Goal: Transaction & Acquisition: Book appointment/travel/reservation

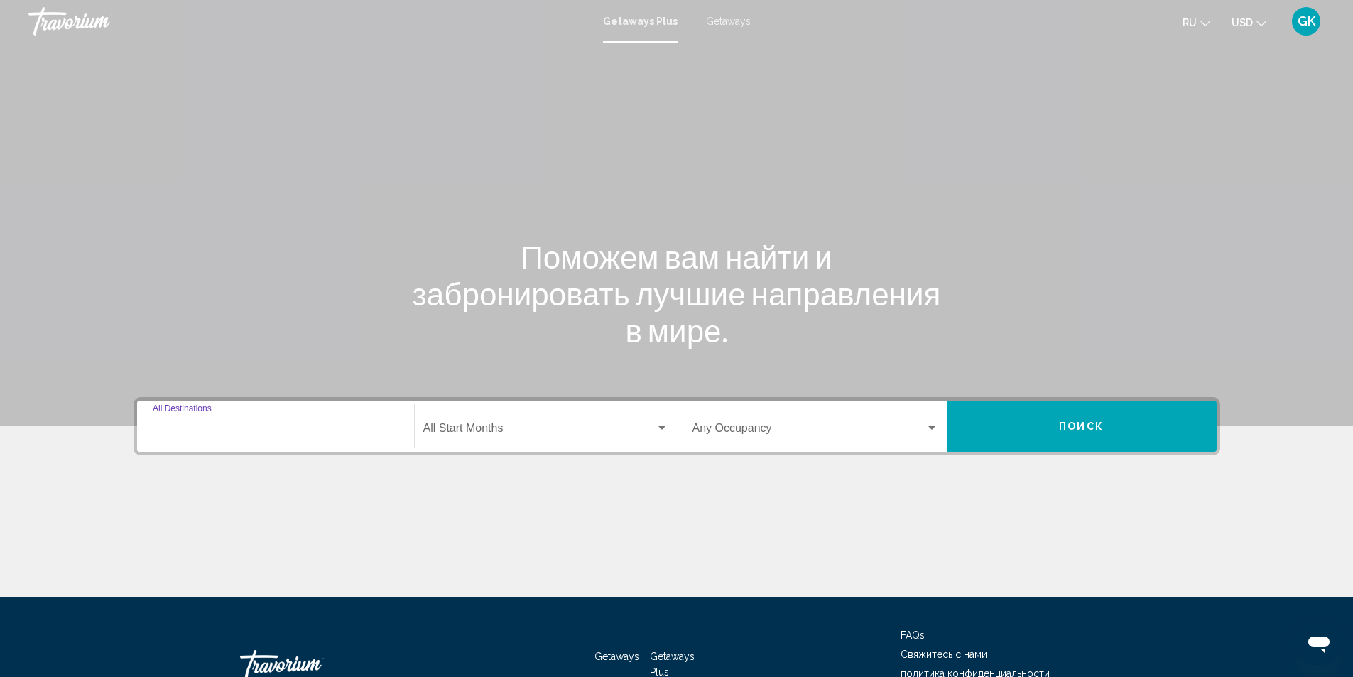
click at [253, 432] on input "Destination All Destinations" at bounding box center [276, 431] width 246 height 13
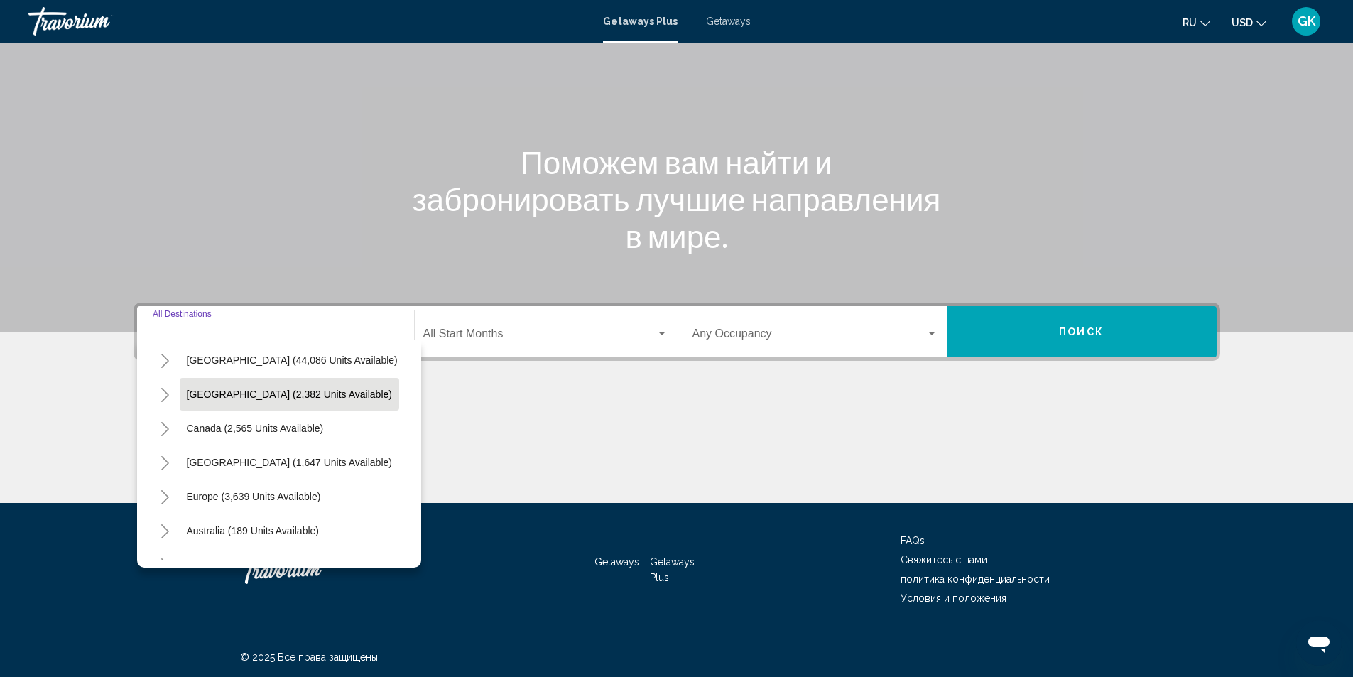
scroll to position [71, 0]
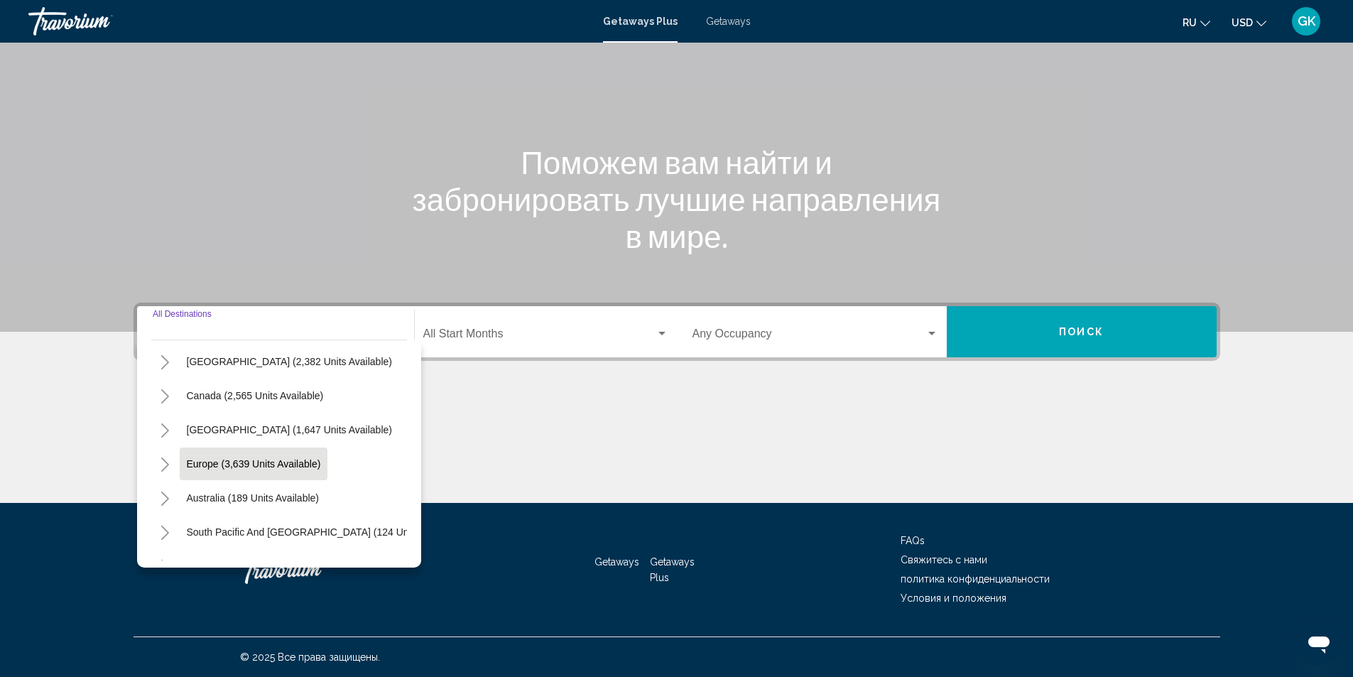
click at [222, 467] on span "Europe (3,639 units available)" at bounding box center [254, 463] width 134 height 11
type input "**********"
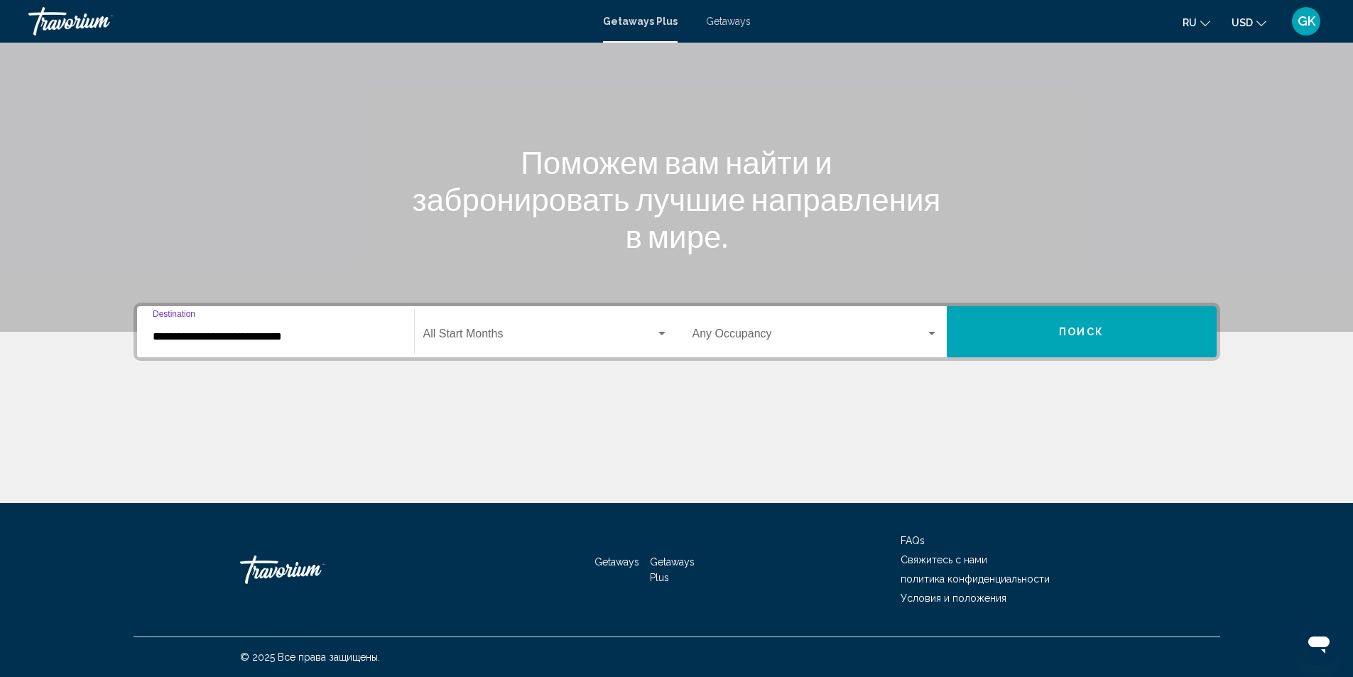
click at [740, 21] on span "Getaways" at bounding box center [728, 21] width 45 height 11
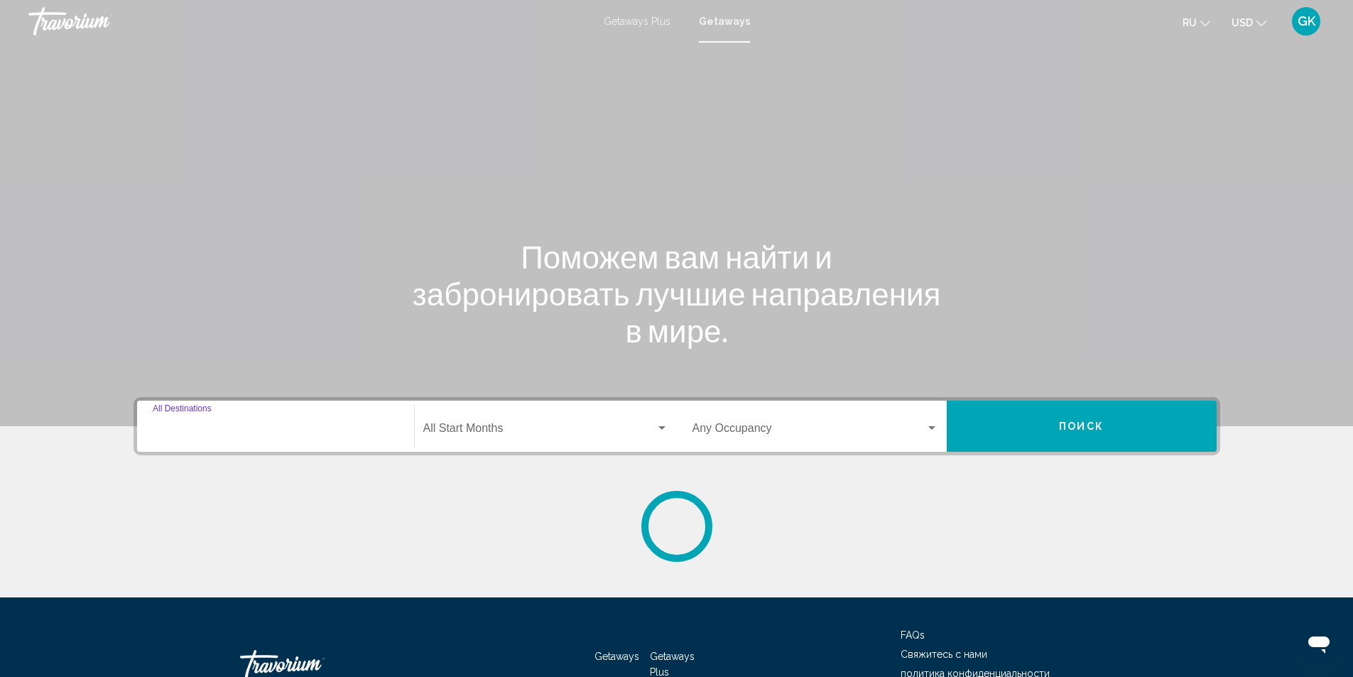
click at [261, 433] on input "Destination All Destinations" at bounding box center [276, 431] width 246 height 13
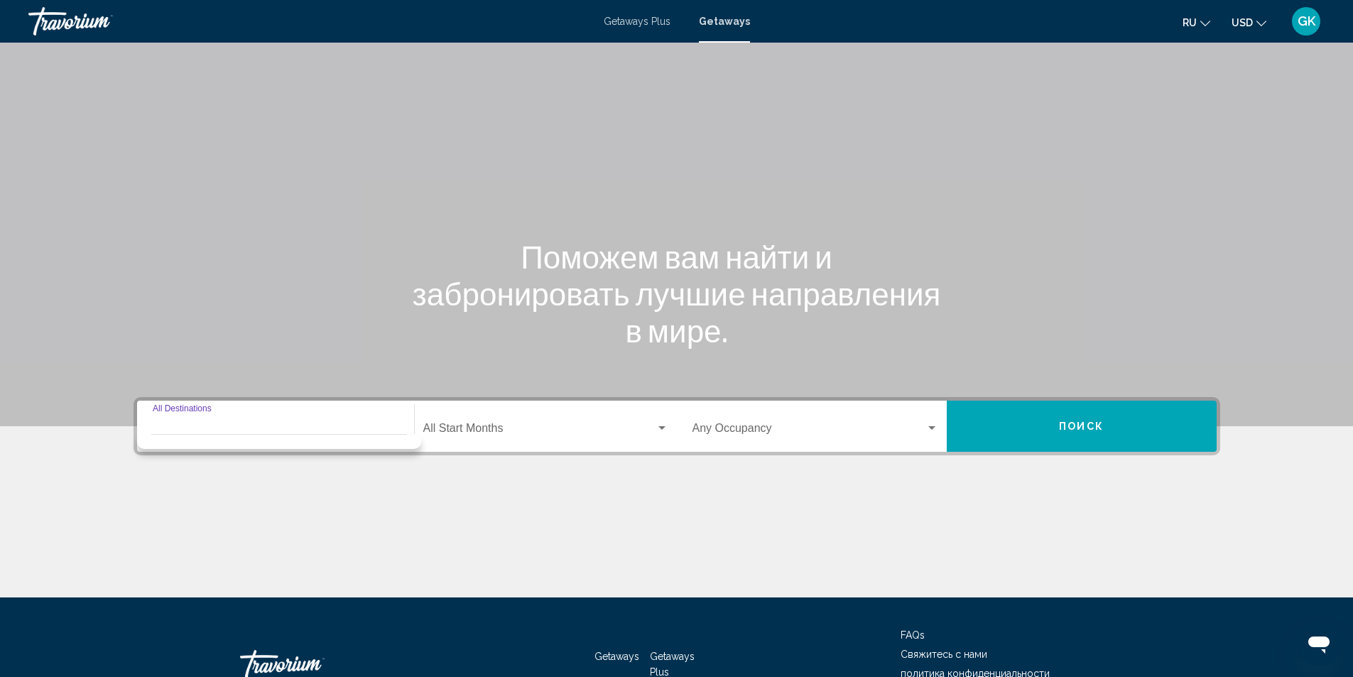
scroll to position [94, 0]
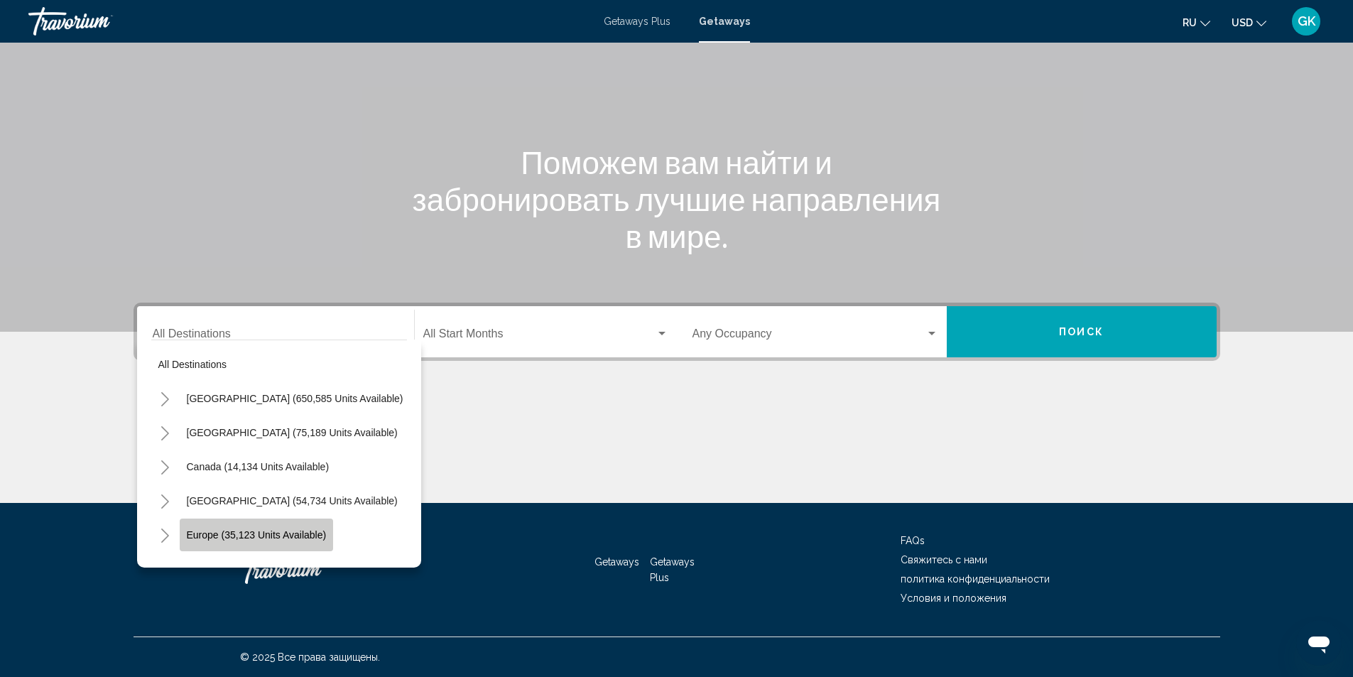
click at [228, 534] on span "Europe (35,123 units available)" at bounding box center [257, 534] width 140 height 11
type input "**********"
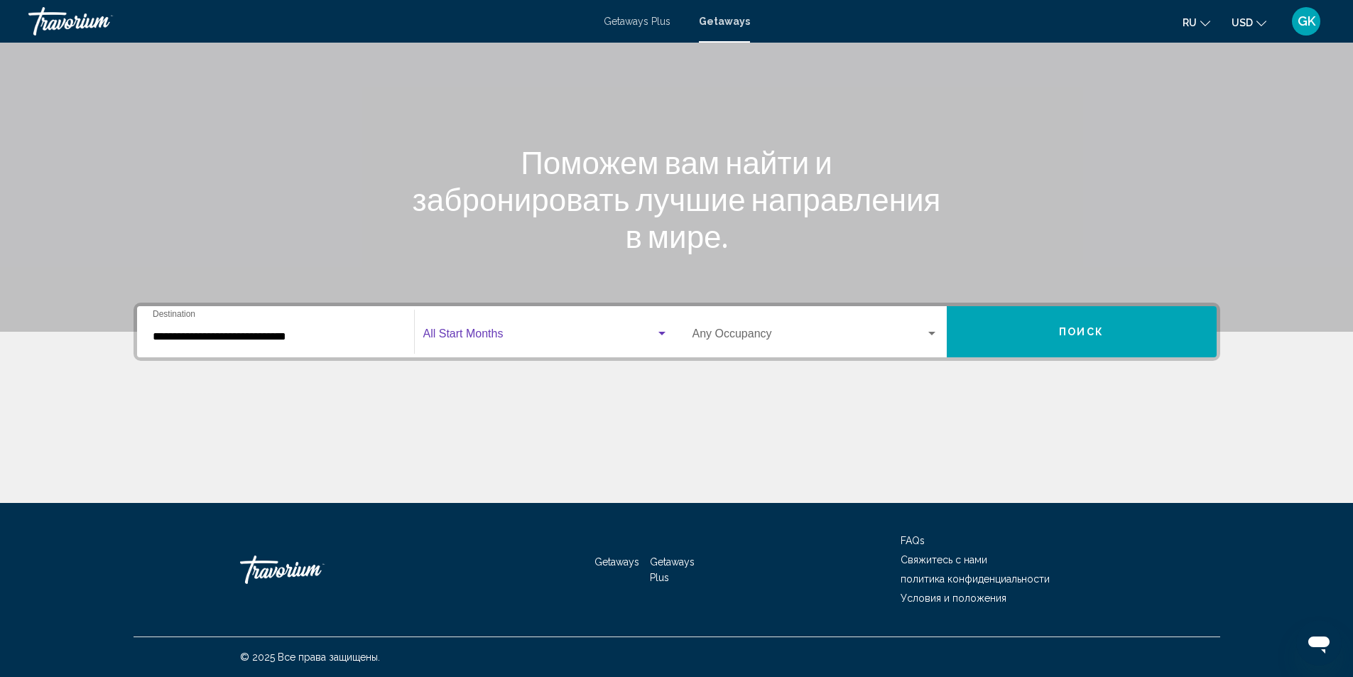
click at [512, 335] on span "Search widget" at bounding box center [539, 336] width 232 height 13
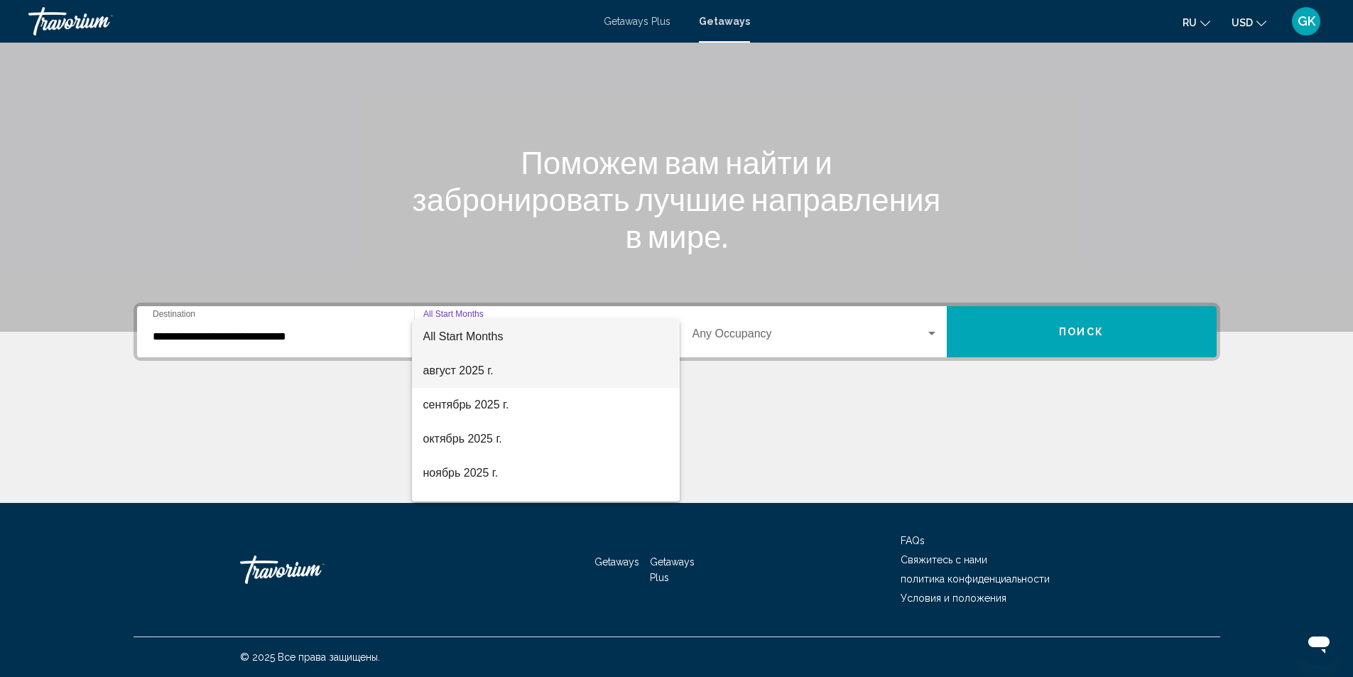
click at [451, 373] on span "август 2025 г." at bounding box center [545, 371] width 245 height 34
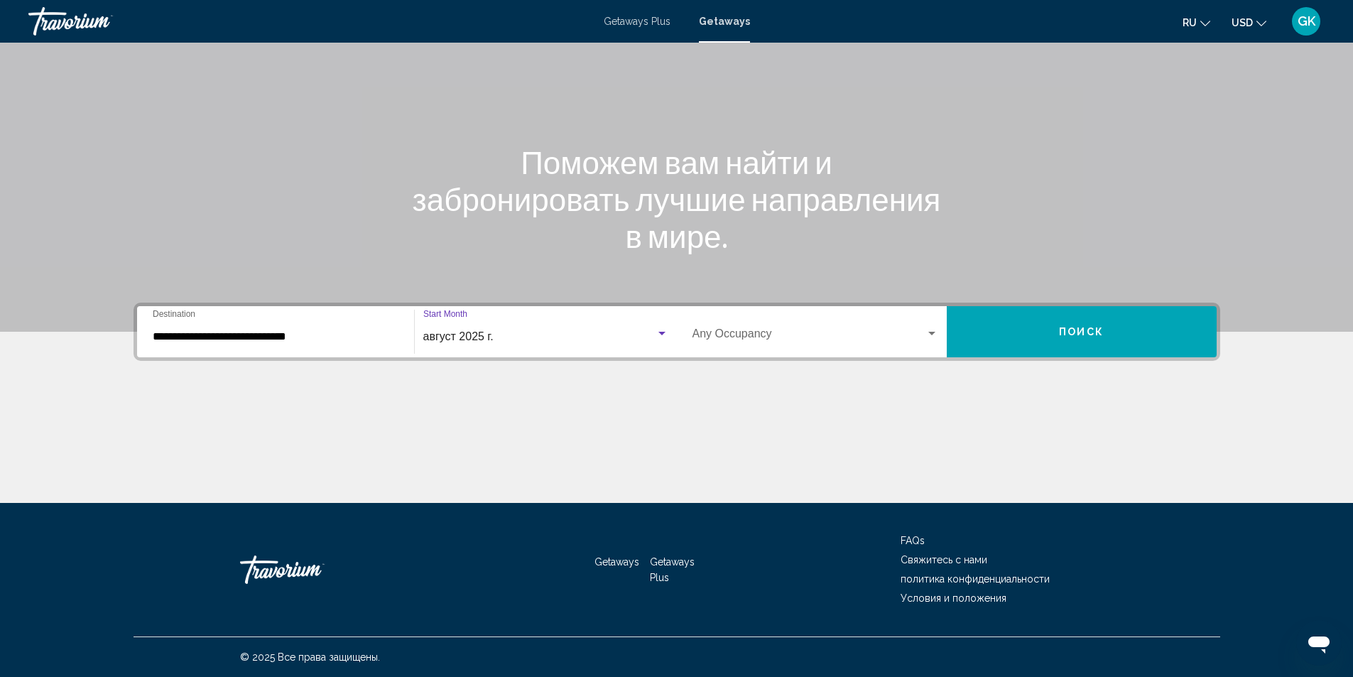
click at [904, 335] on span "Search widget" at bounding box center [809, 336] width 233 height 13
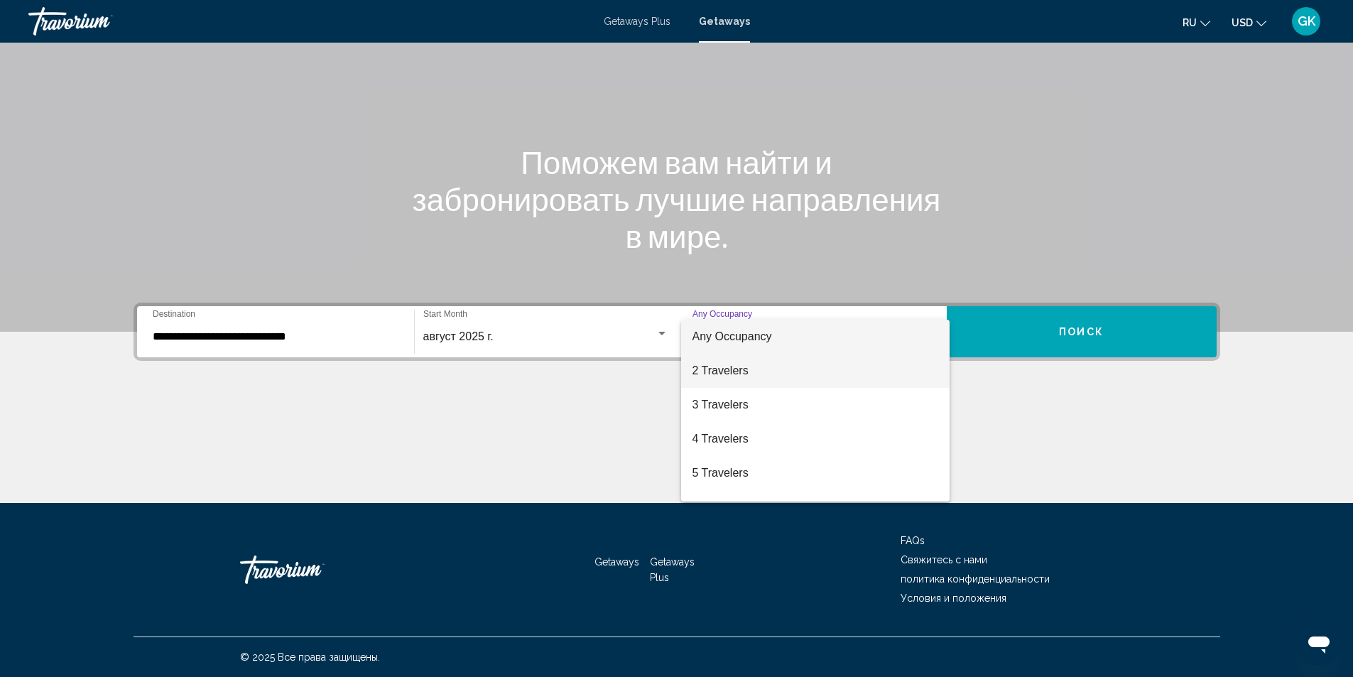
click at [710, 374] on span "2 Travelers" at bounding box center [816, 371] width 246 height 34
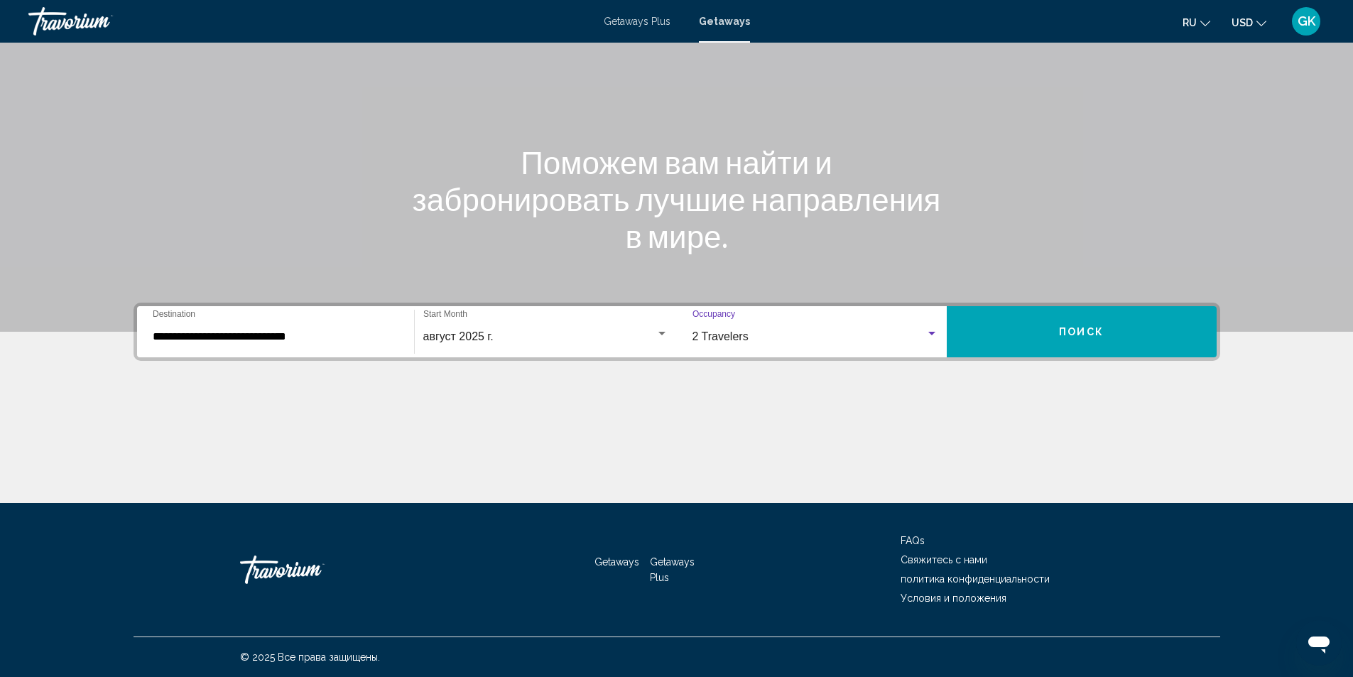
click at [1076, 320] on button "Поиск" at bounding box center [1082, 331] width 270 height 51
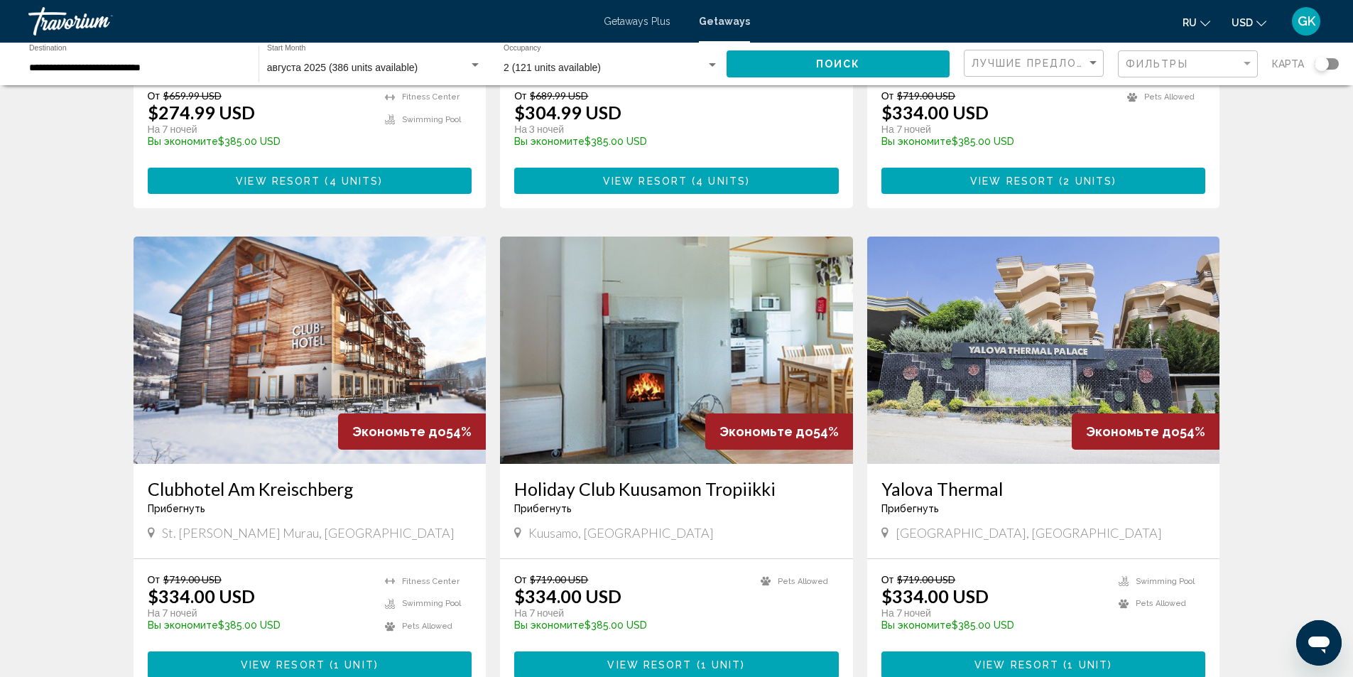
scroll to position [142, 0]
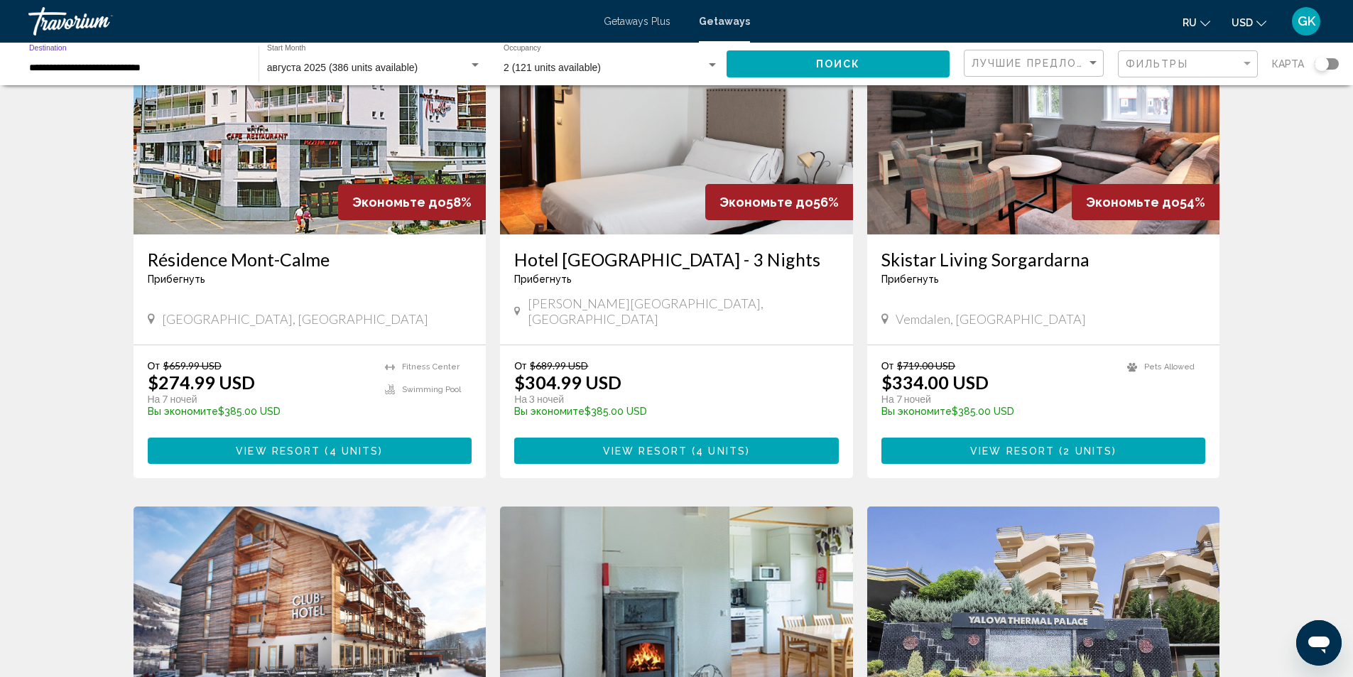
click at [106, 64] on input "**********" at bounding box center [136, 68] width 215 height 11
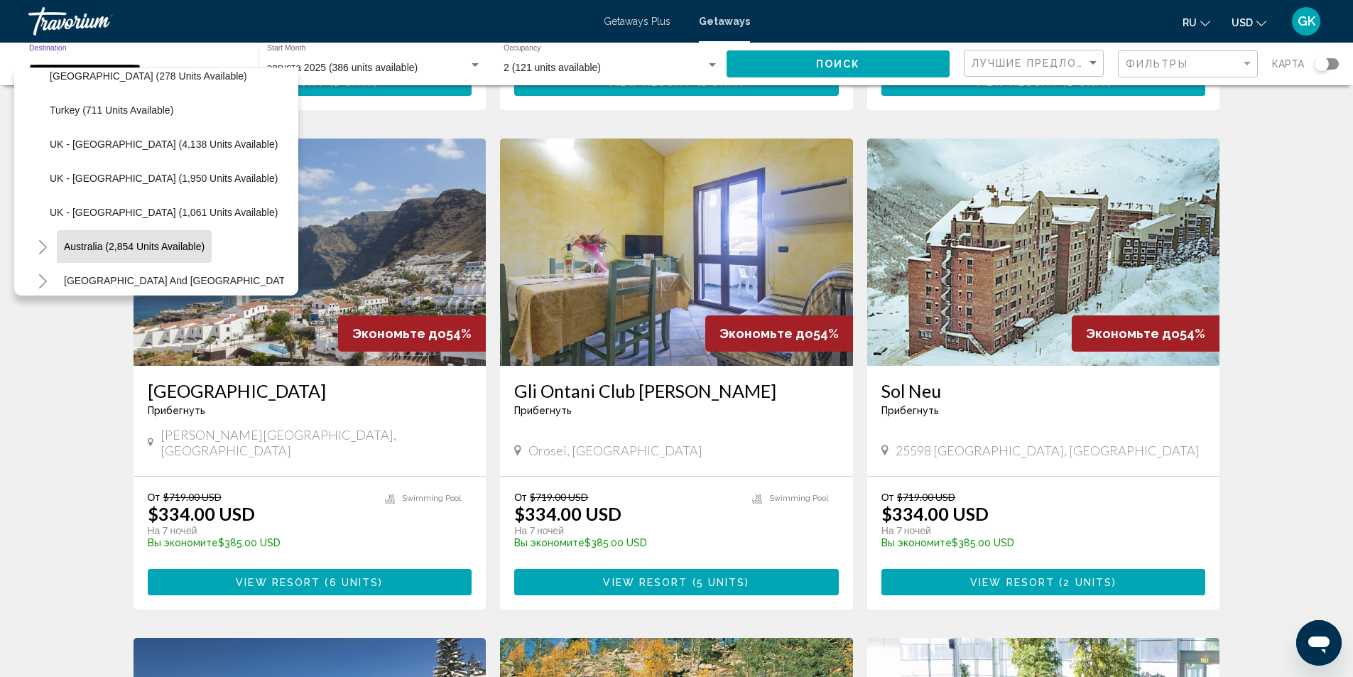
scroll to position [846, 0]
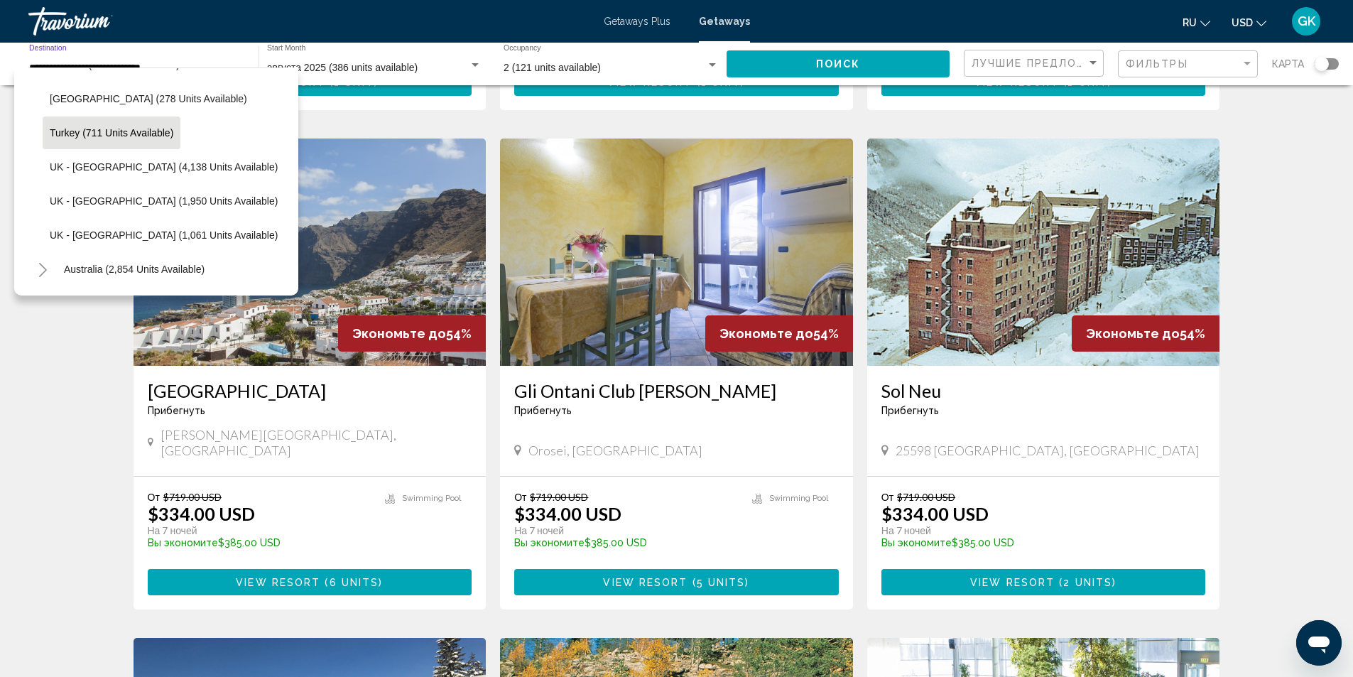
click at [86, 139] on button "Turkey (711 units available)" at bounding box center [112, 133] width 138 height 33
type input "**********"
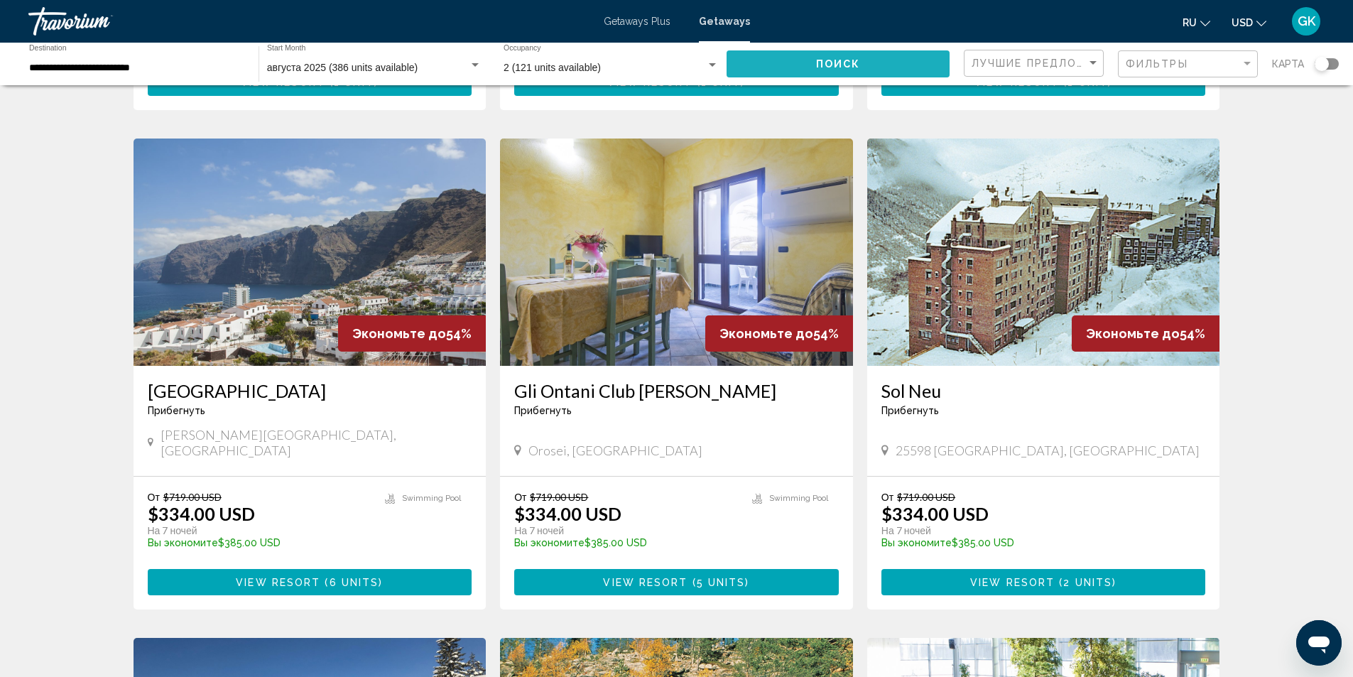
click at [788, 58] on button "Поиск" at bounding box center [838, 63] width 223 height 26
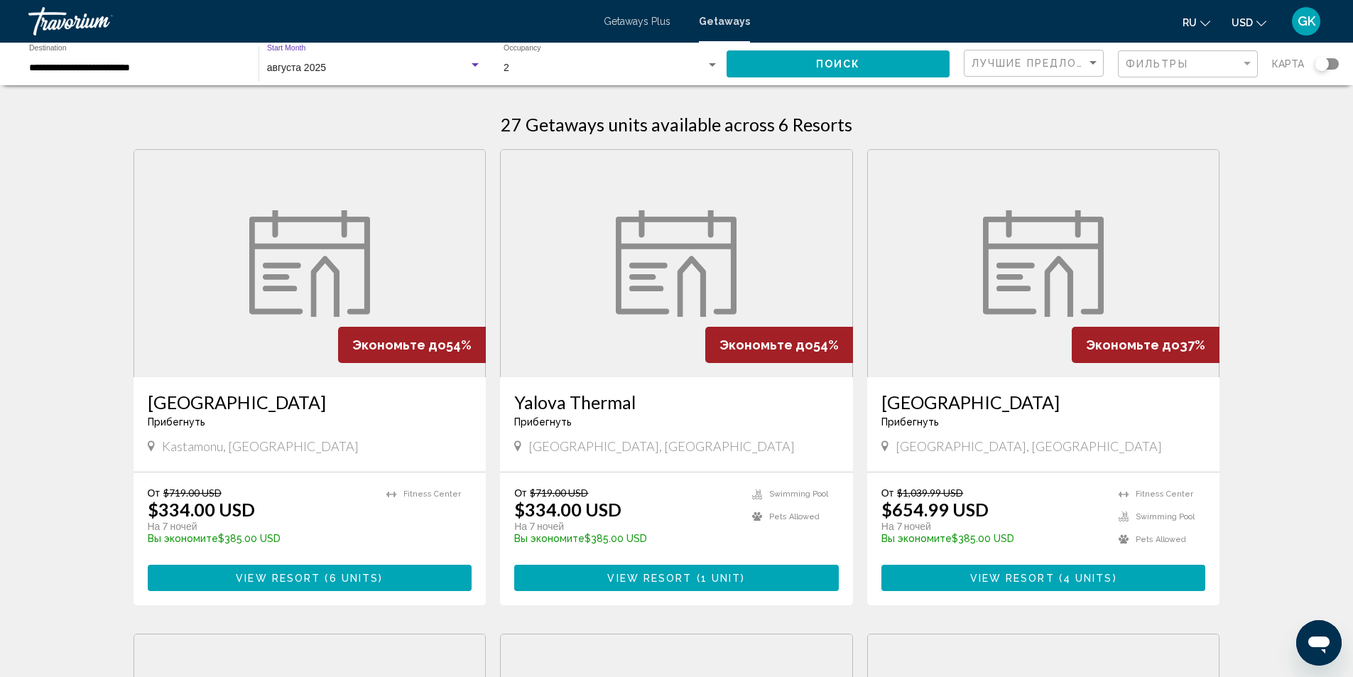
click at [416, 65] on div "августа 2025" at bounding box center [368, 68] width 202 height 11
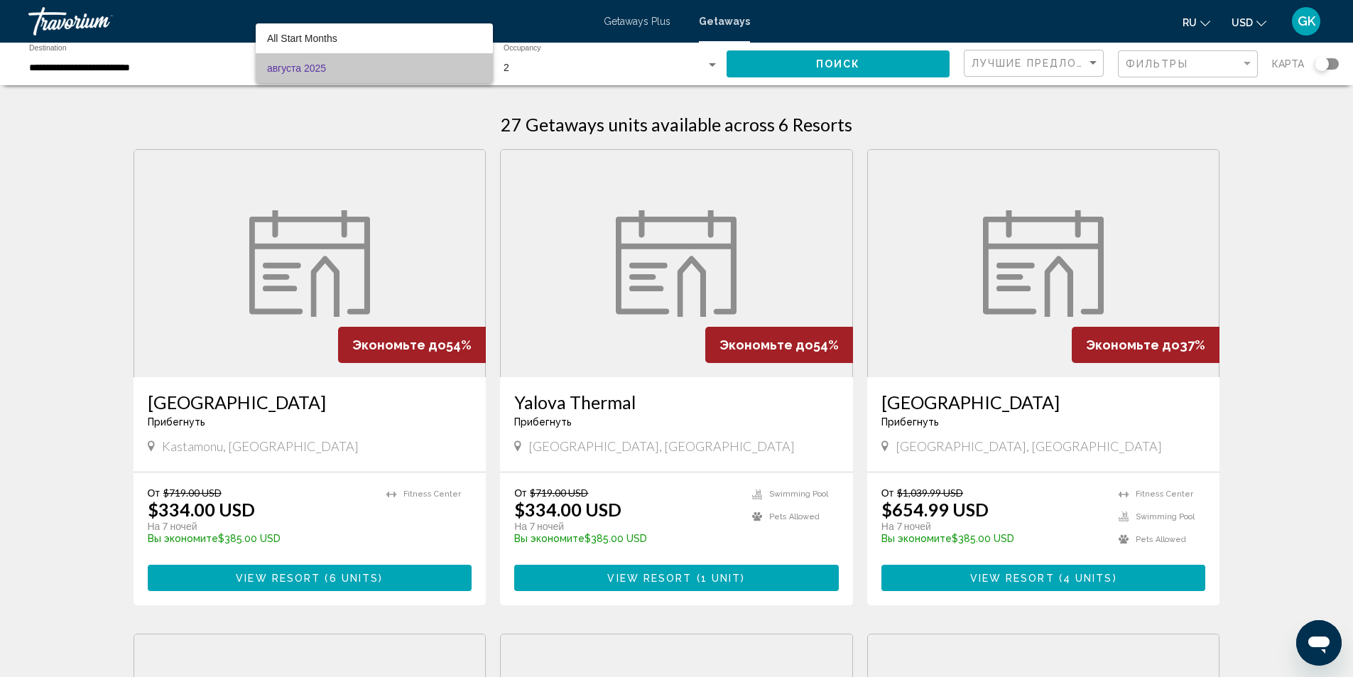
click at [416, 65] on span "августа 2025" at bounding box center [374, 68] width 215 height 30
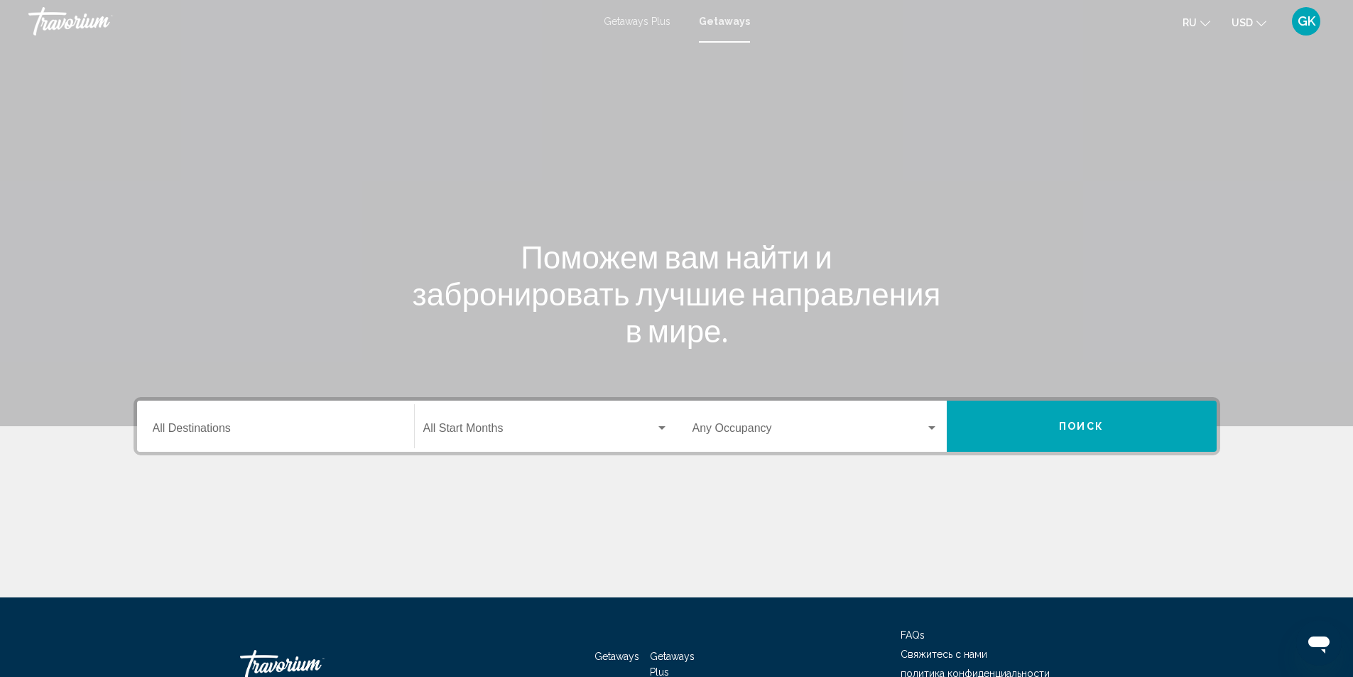
click at [315, 421] on div "Destination All Destinations" at bounding box center [276, 426] width 246 height 45
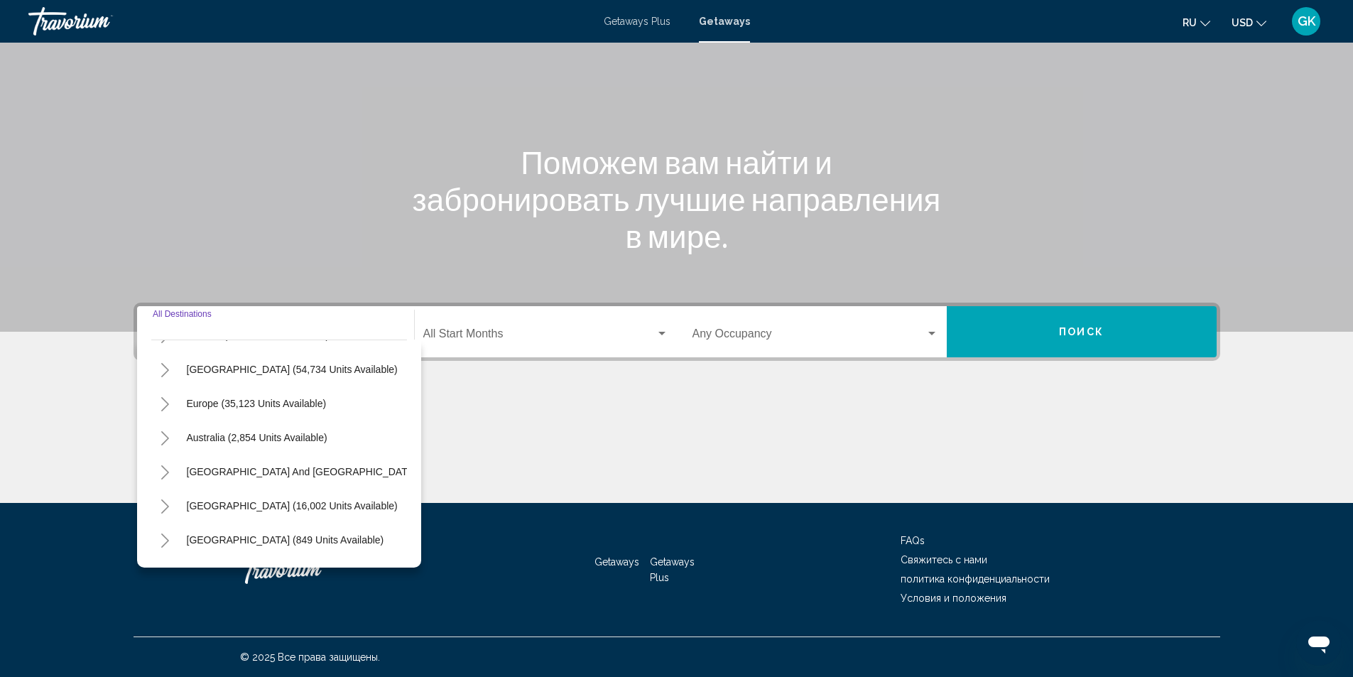
scroll to position [142, 0]
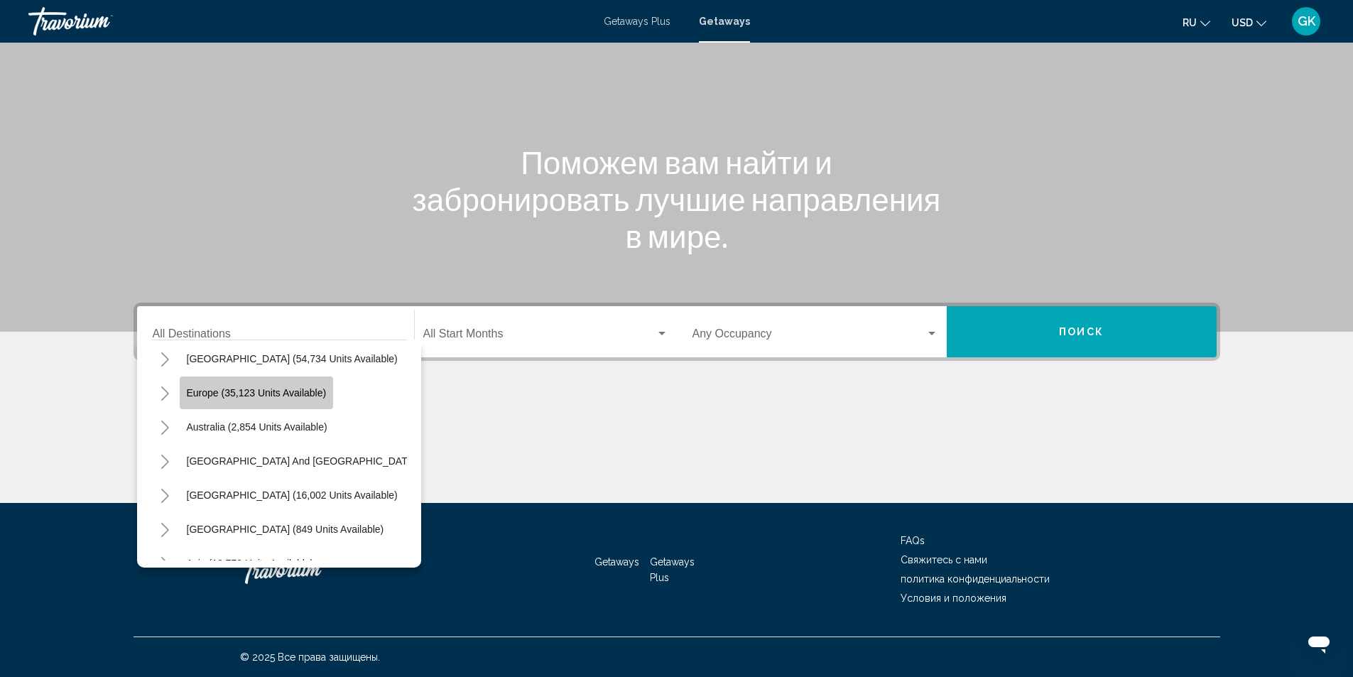
click at [242, 395] on span "Europe (35,123 units available)" at bounding box center [257, 392] width 140 height 11
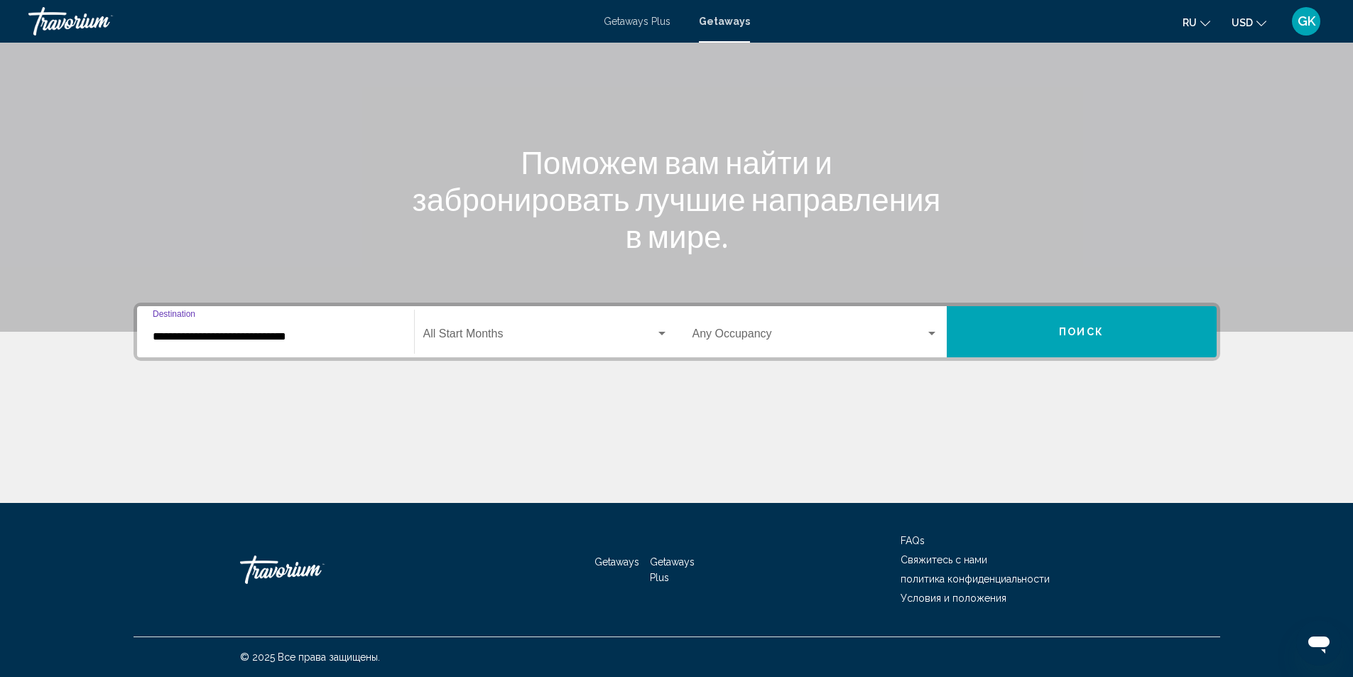
click at [281, 330] on input "**********" at bounding box center [276, 336] width 246 height 13
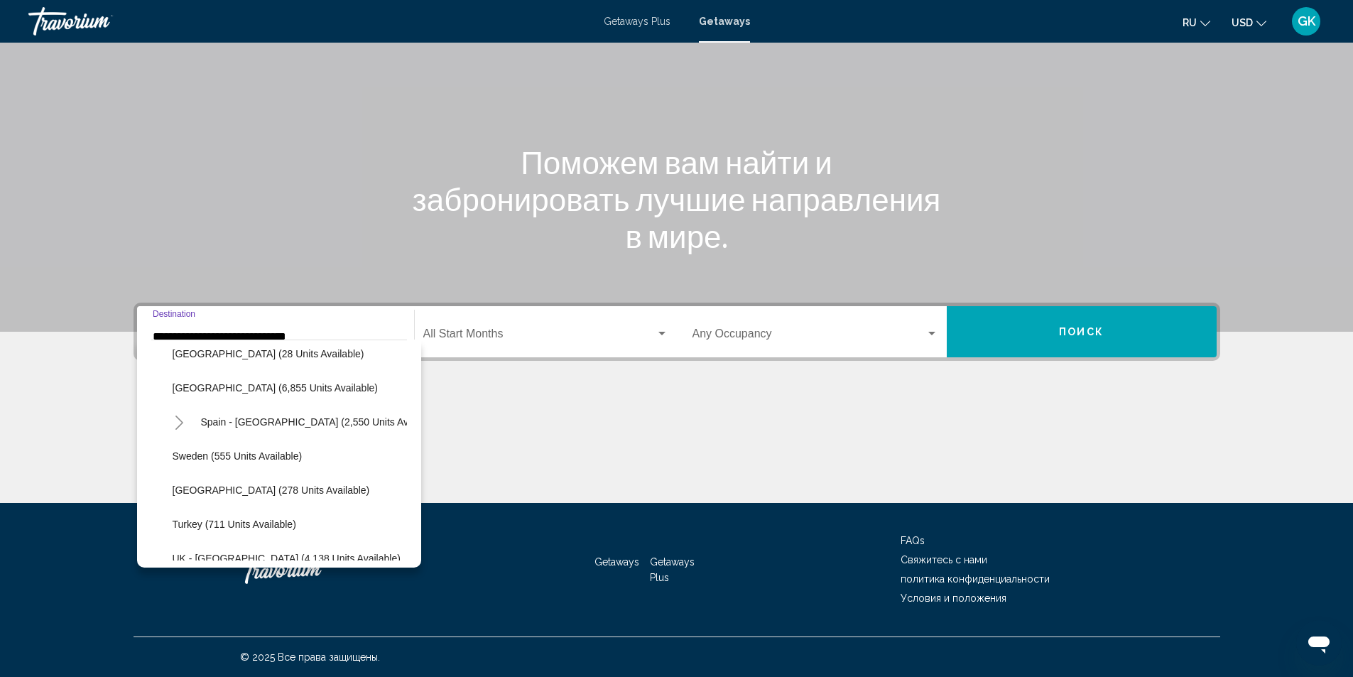
scroll to position [730, 0]
click at [185, 521] on span "Turkey (711 units available)" at bounding box center [235, 521] width 124 height 11
type input "**********"
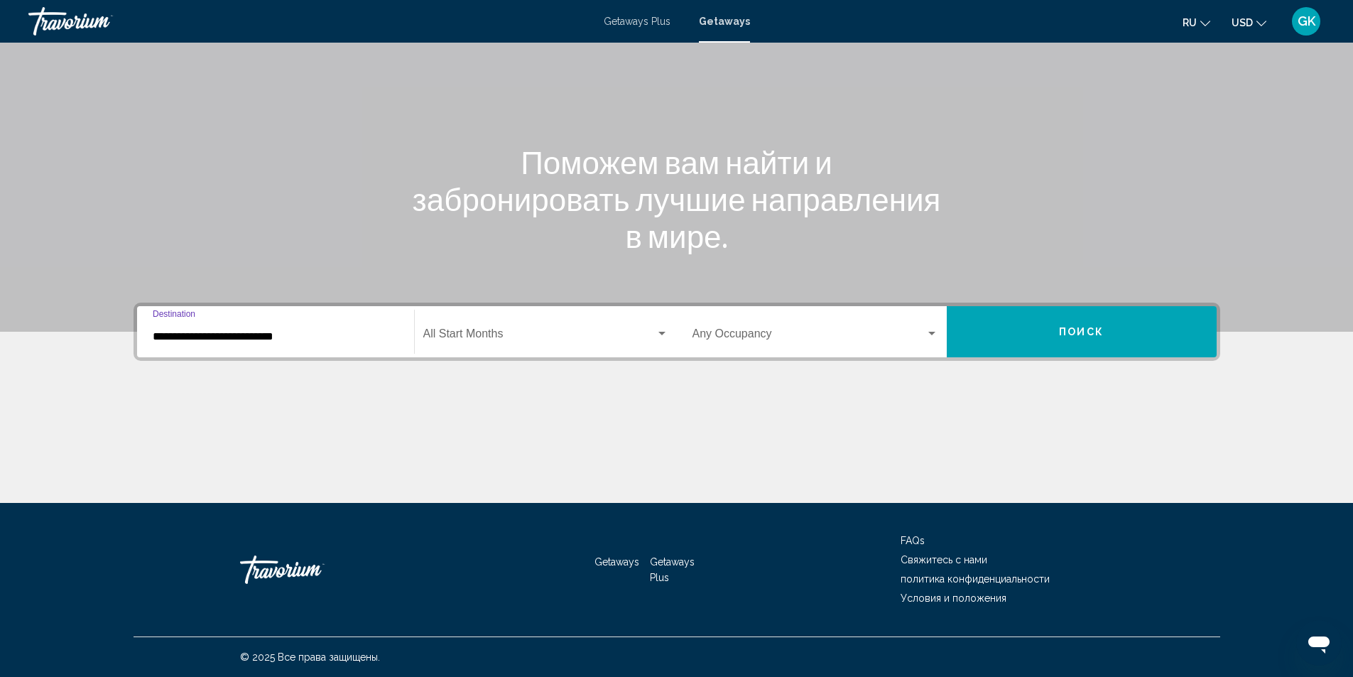
click at [661, 333] on div "Search widget" at bounding box center [662, 334] width 7 height 4
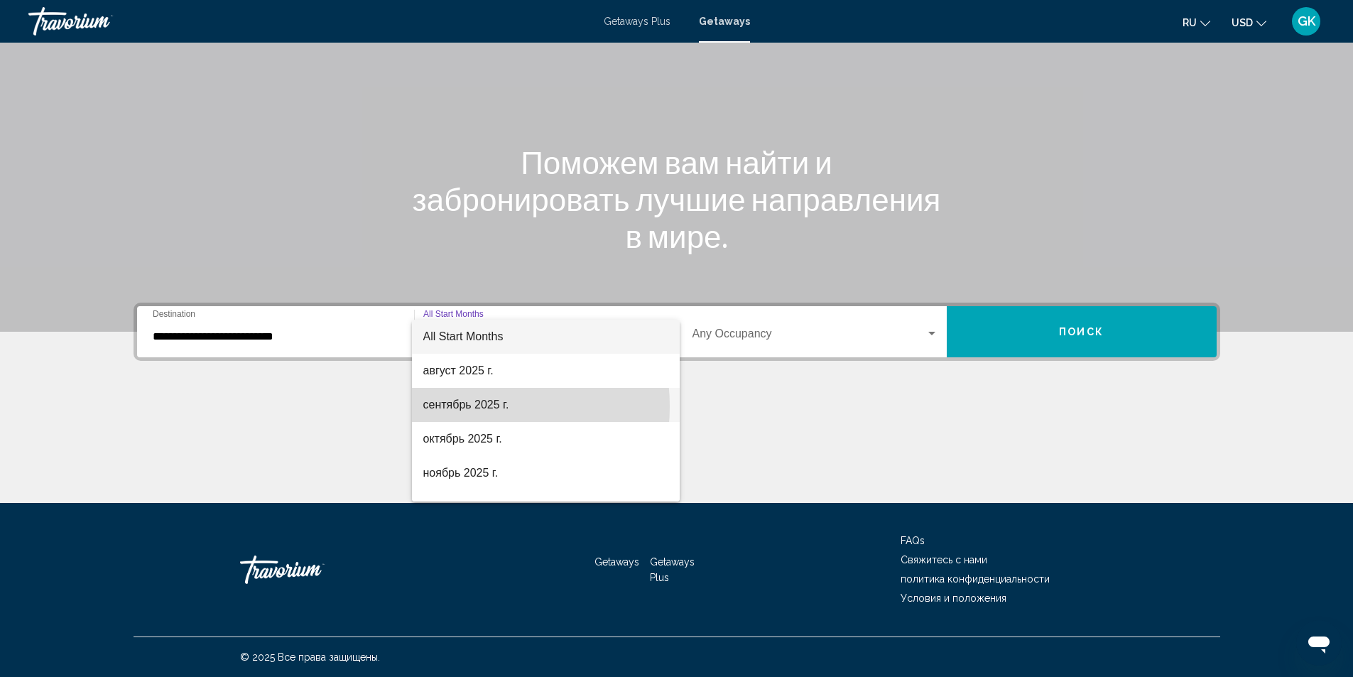
click at [458, 406] on span "сентябрь 2025 г." at bounding box center [545, 405] width 245 height 34
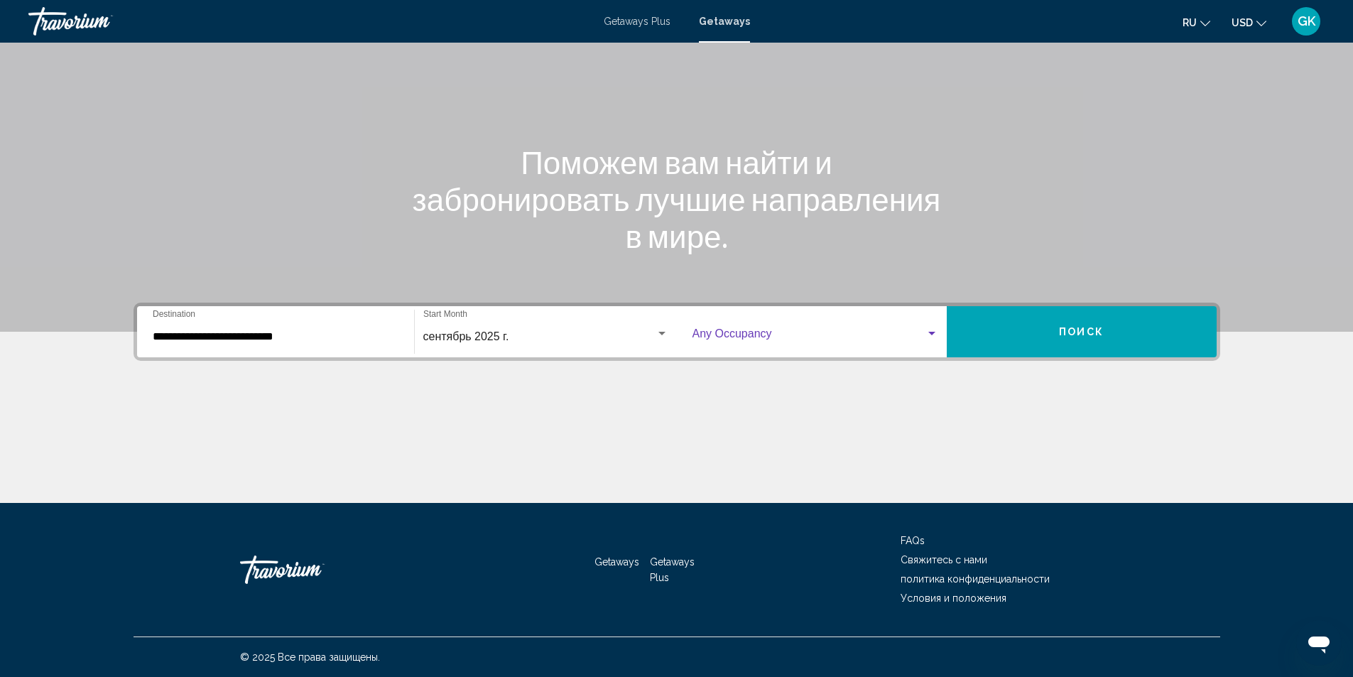
click at [936, 333] on div "Search widget" at bounding box center [932, 333] width 13 height 11
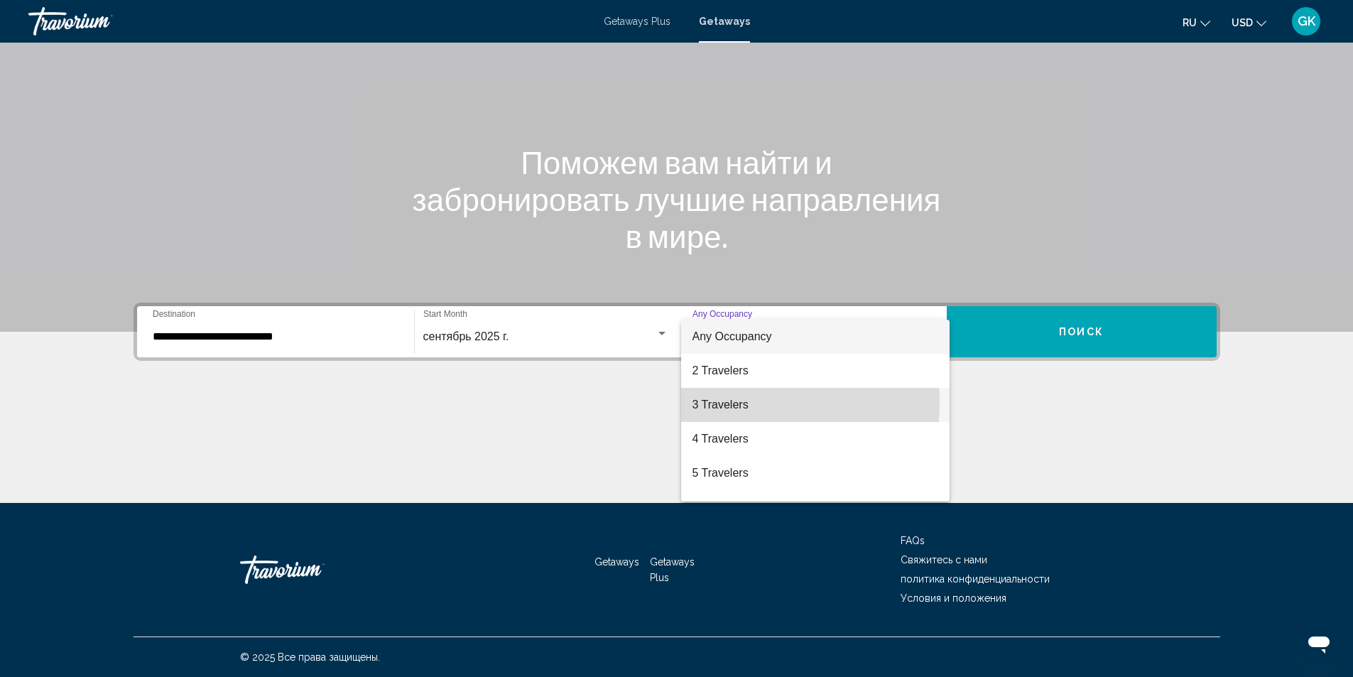
click at [715, 401] on span "3 Travelers" at bounding box center [816, 405] width 246 height 34
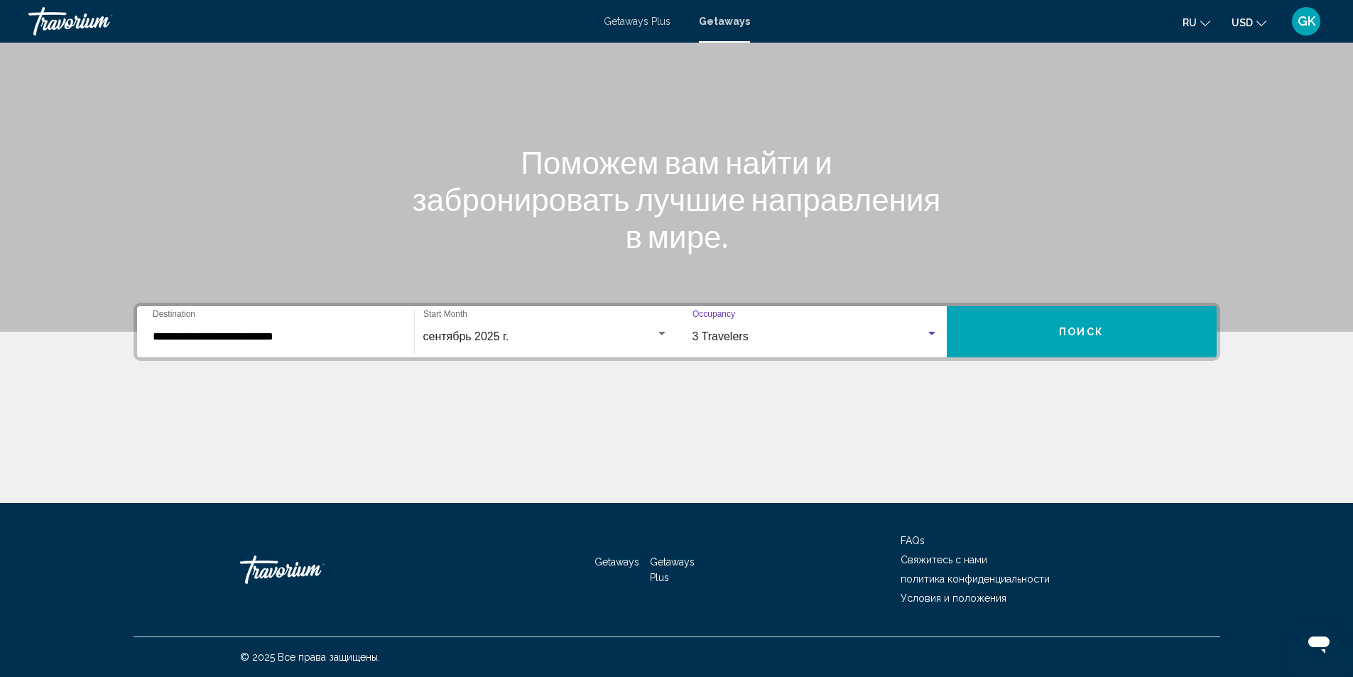
click at [1029, 320] on button "Поиск" at bounding box center [1082, 331] width 270 height 51
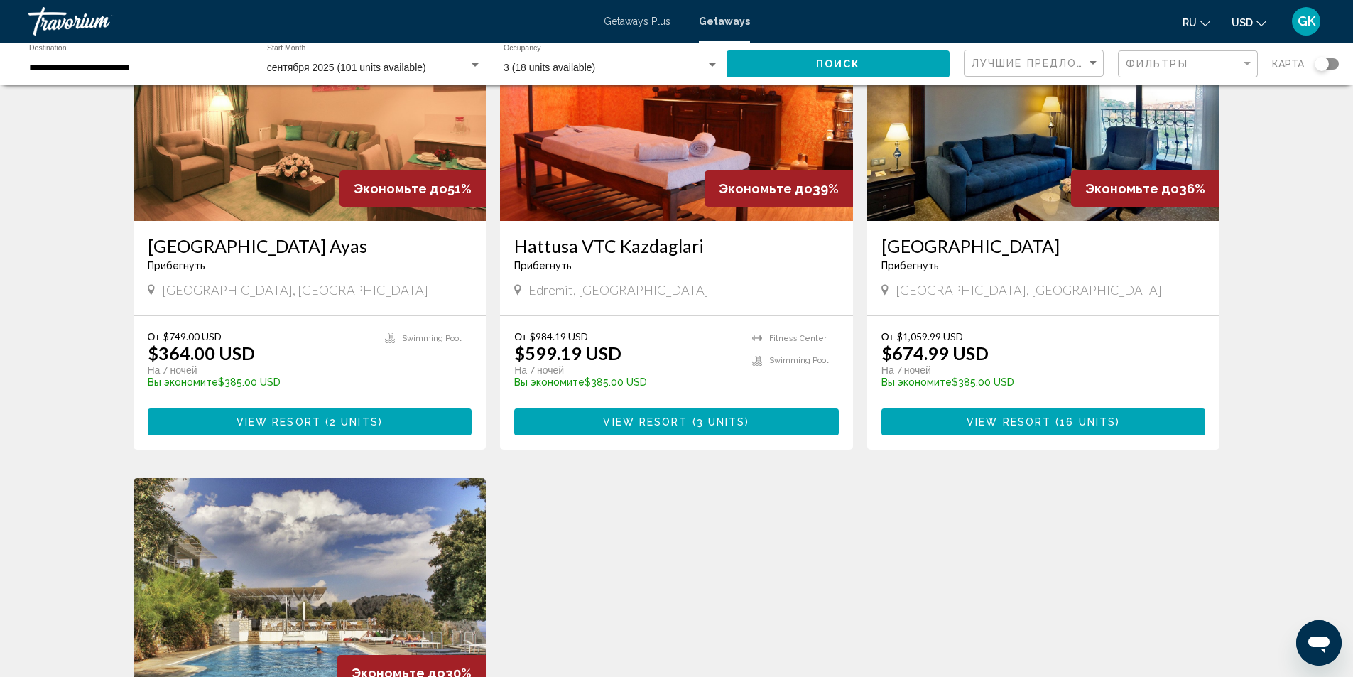
scroll to position [568, 0]
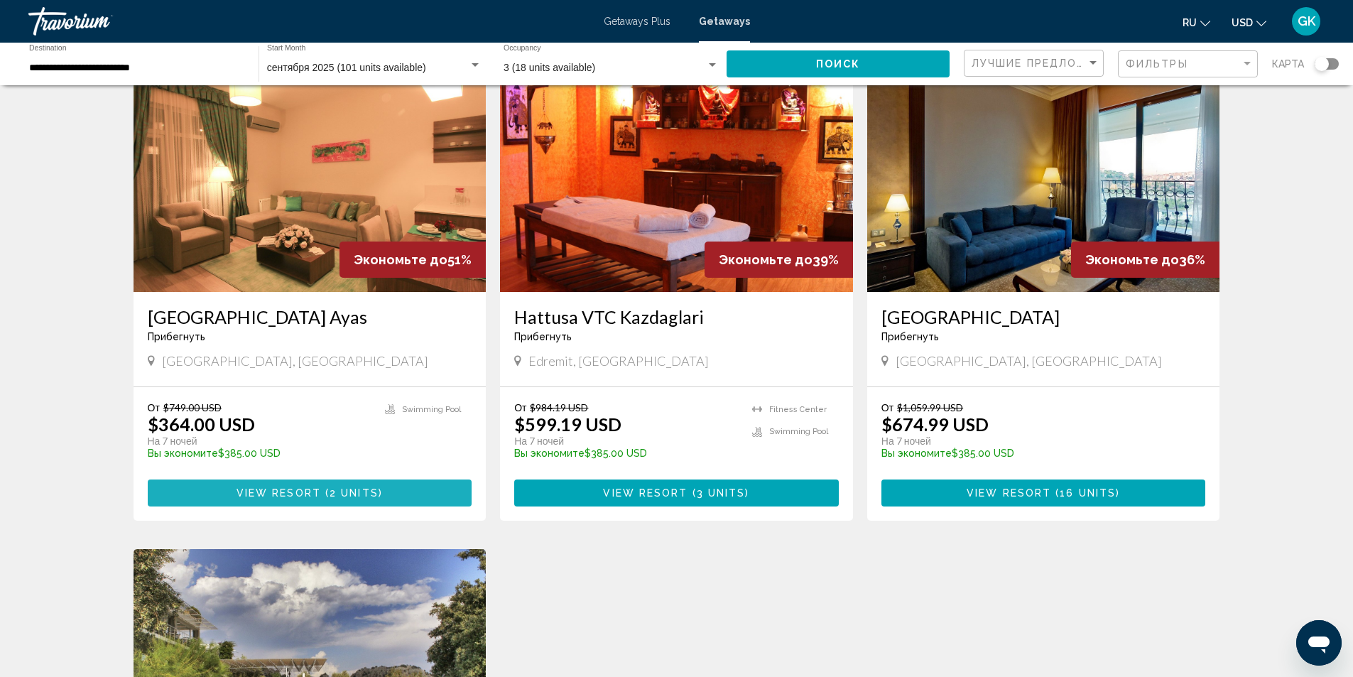
click at [385, 490] on button "View Resort ( 2 units )" at bounding box center [310, 493] width 325 height 26
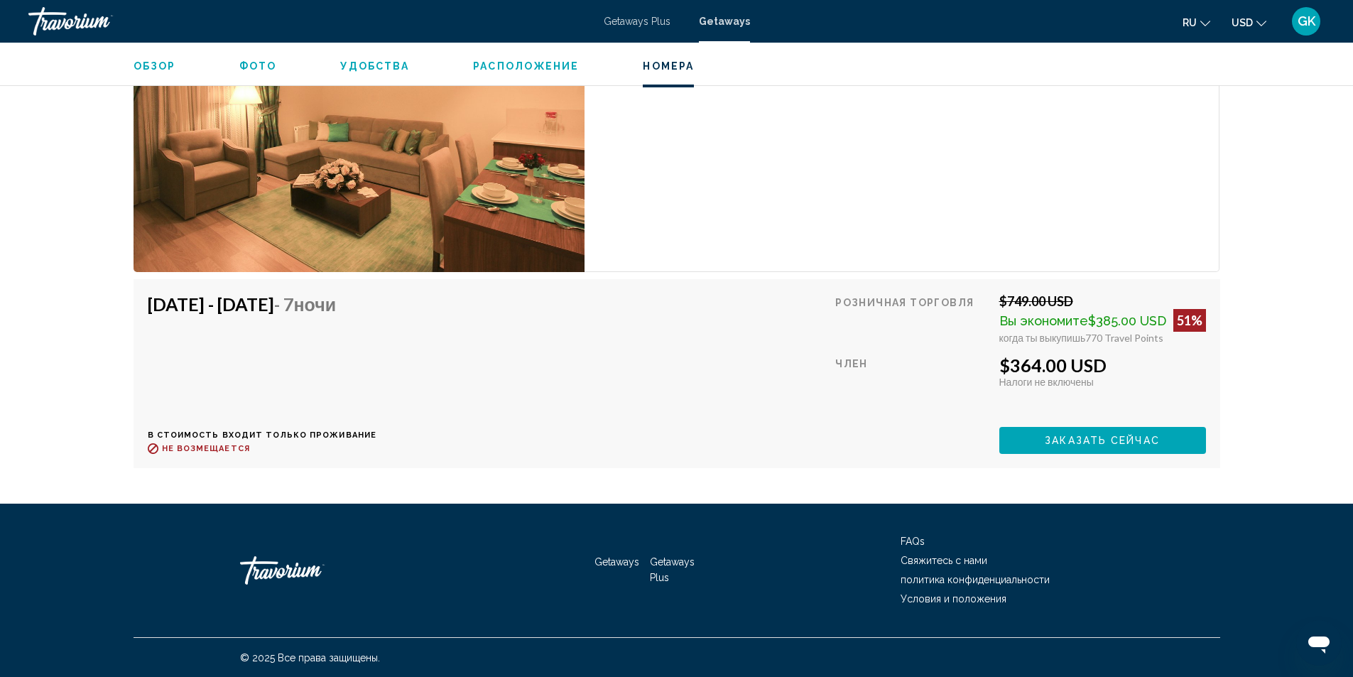
scroll to position [2398, 0]
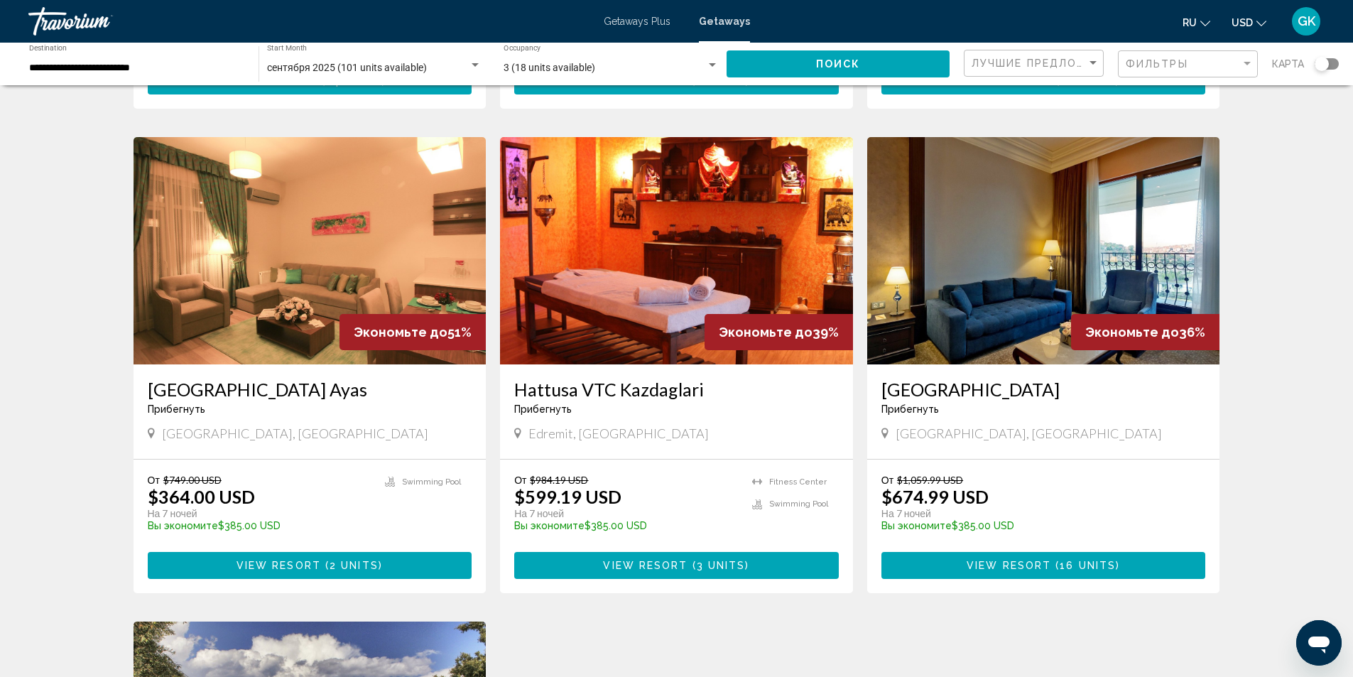
scroll to position [497, 0]
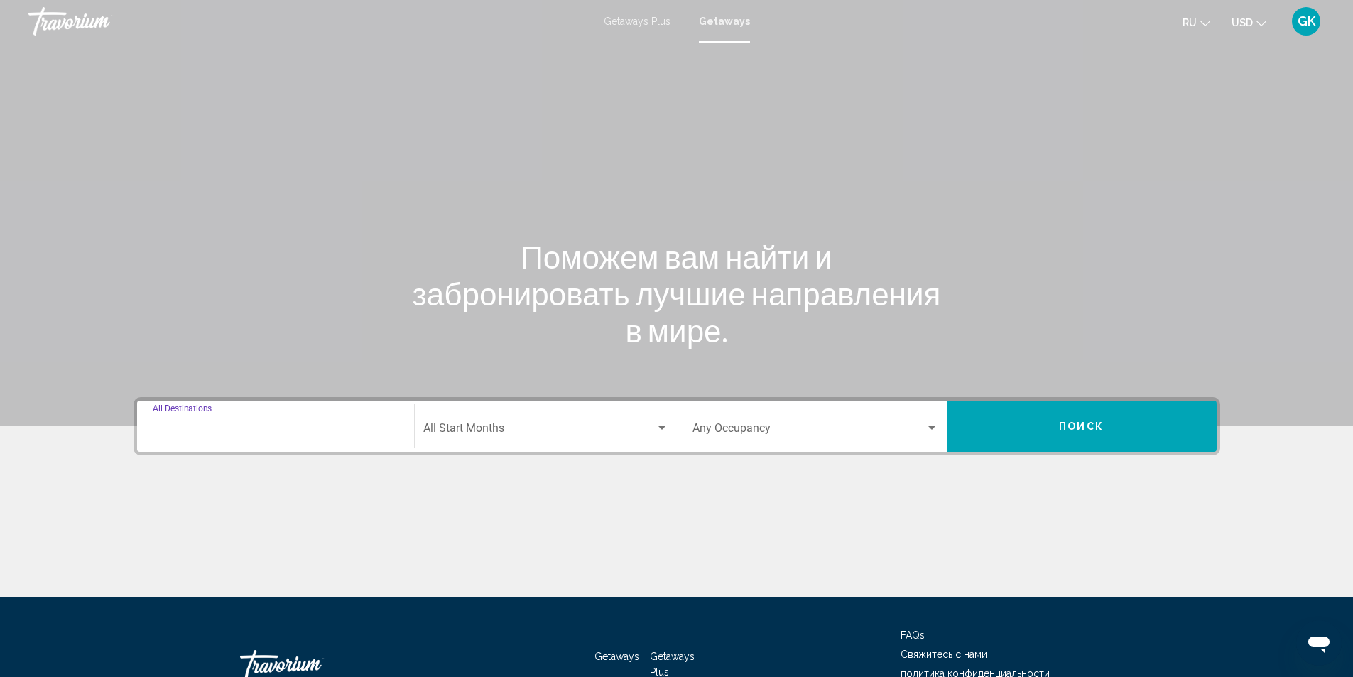
click at [254, 435] on input "Destination All Destinations" at bounding box center [276, 431] width 246 height 13
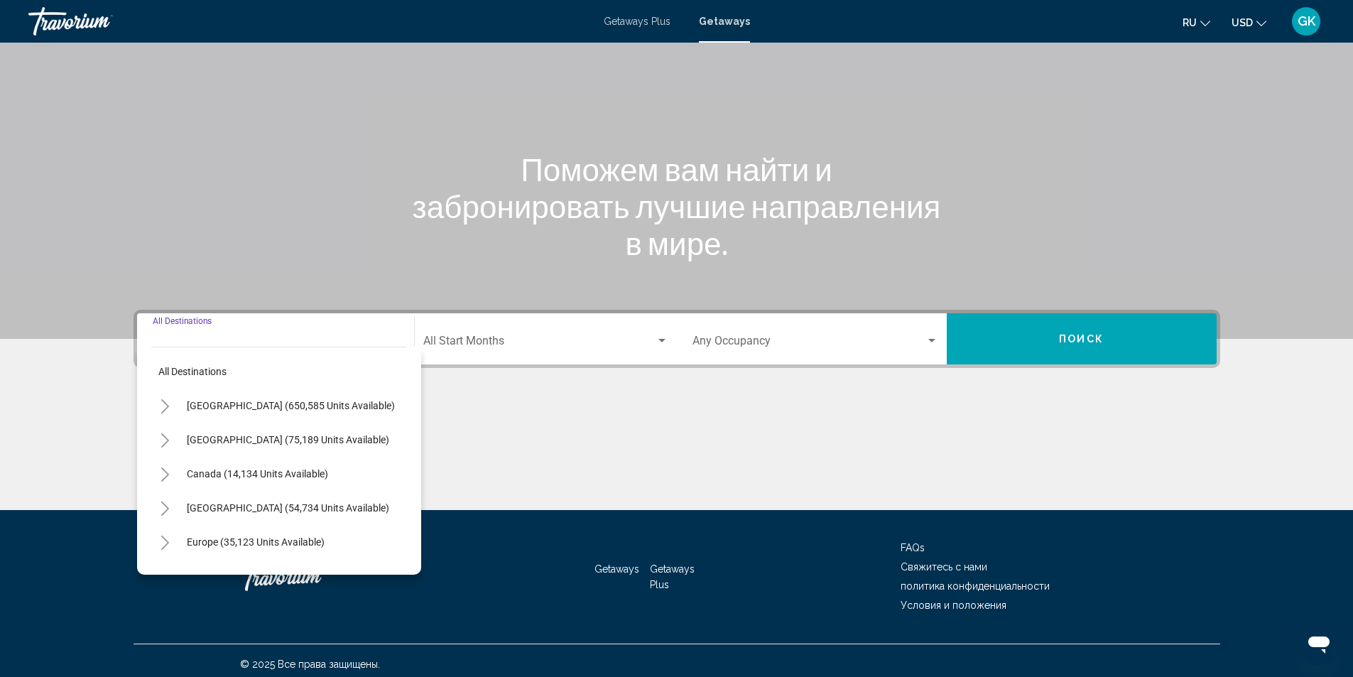
scroll to position [94, 0]
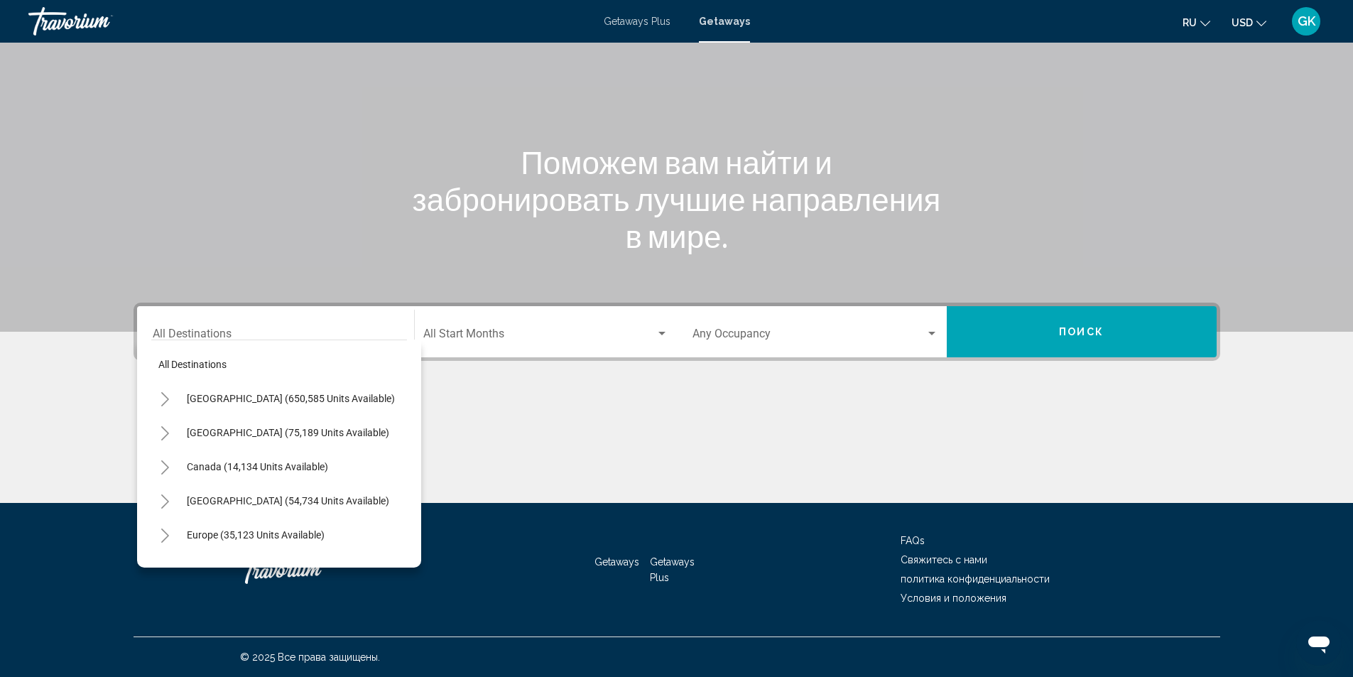
click at [514, 419] on div "Main content" at bounding box center [677, 449] width 1087 height 107
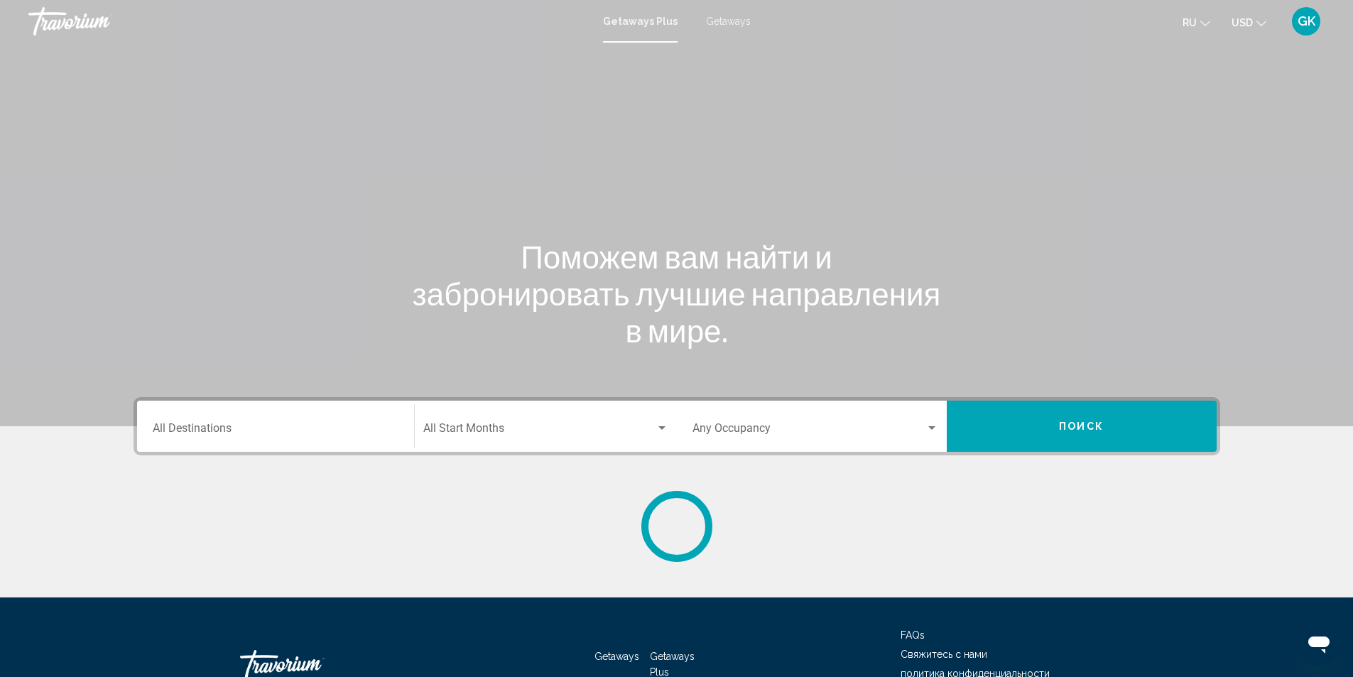
click at [237, 440] on div "Destination All Destinations" at bounding box center [276, 426] width 246 height 45
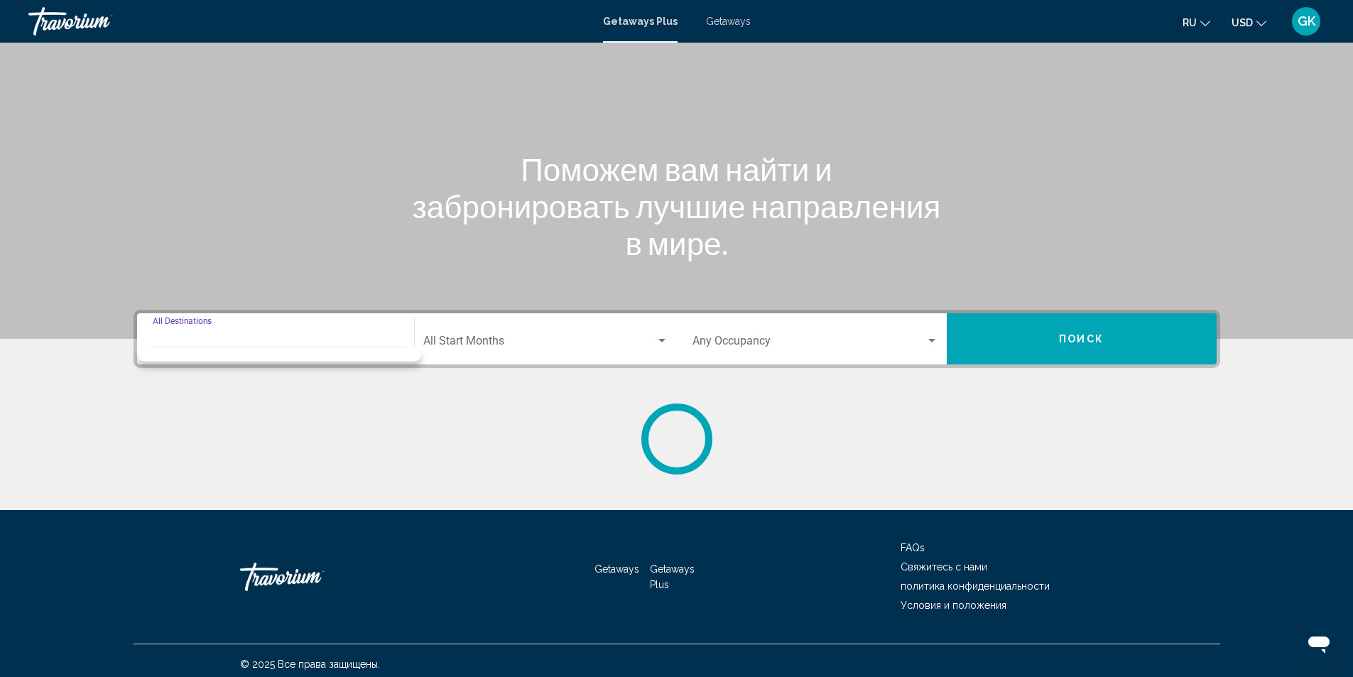
scroll to position [94, 0]
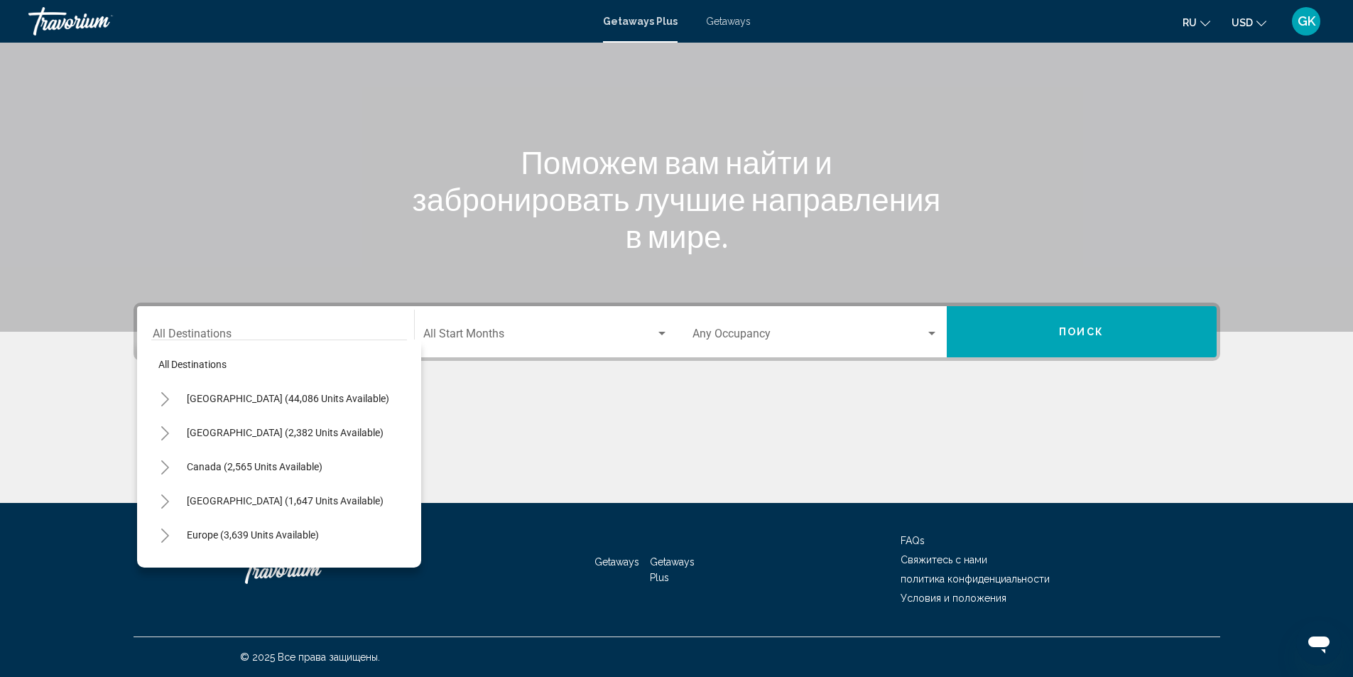
click at [507, 420] on div "Main content" at bounding box center [677, 449] width 1087 height 107
